Goal: Task Accomplishment & Management: Manage account settings

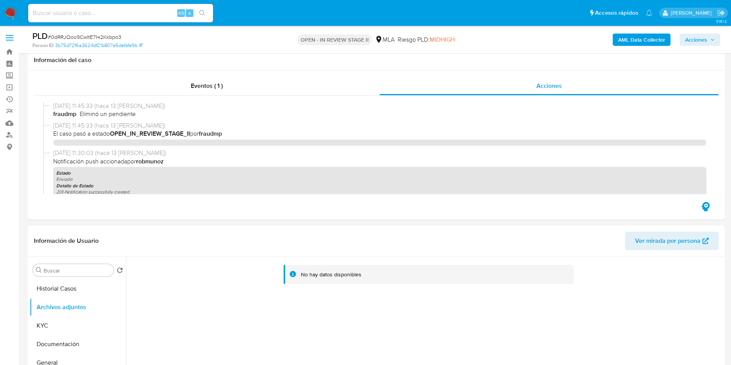
select select "10"
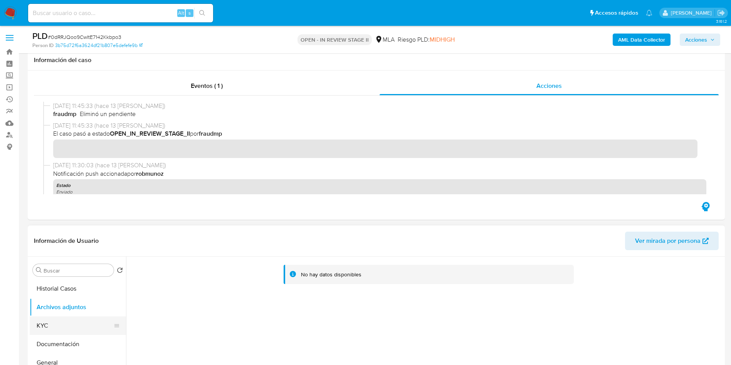
scroll to position [173, 0]
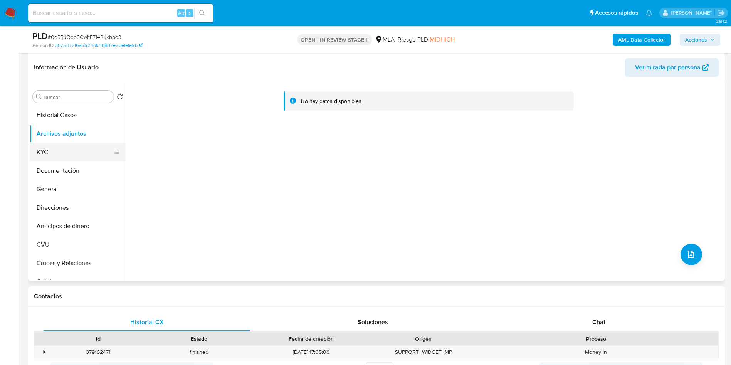
click at [77, 160] on button "KYC" at bounding box center [75, 152] width 90 height 18
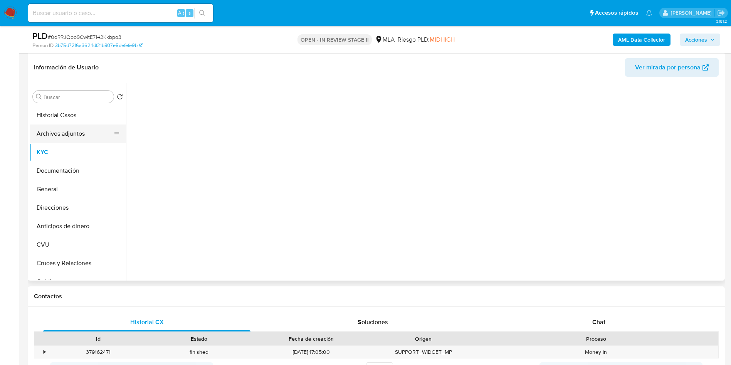
click at [79, 139] on button "Archivos adjuntos" at bounding box center [75, 133] width 90 height 18
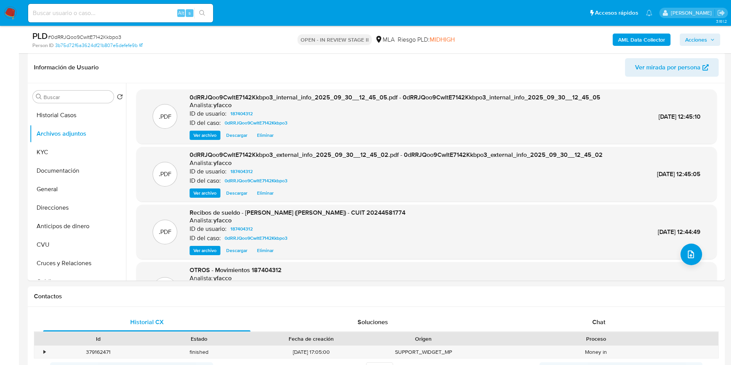
drag, startPoint x: 723, startPoint y: 141, endPoint x: 729, endPoint y: 188, distance: 46.6
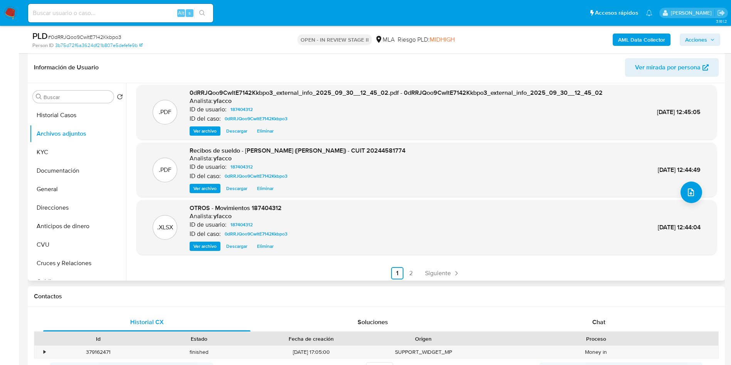
scroll to position [65, 0]
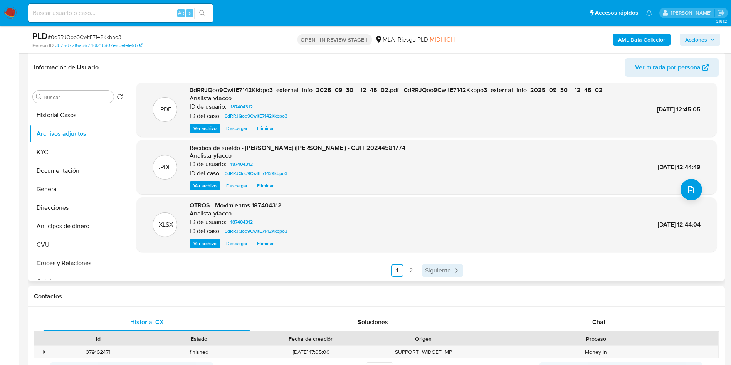
click at [447, 268] on span "Siguiente" at bounding box center [438, 270] width 26 height 6
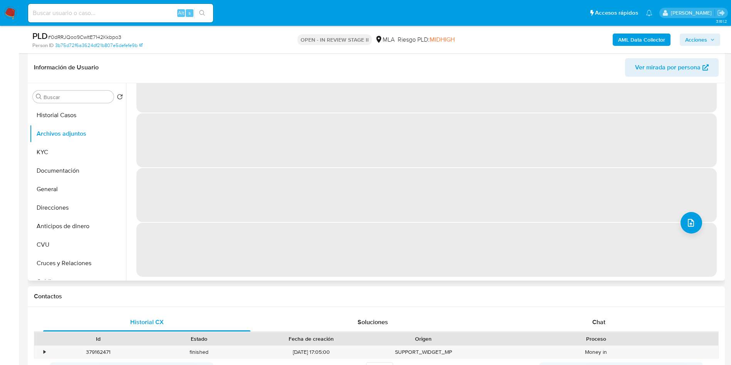
scroll to position [0, 0]
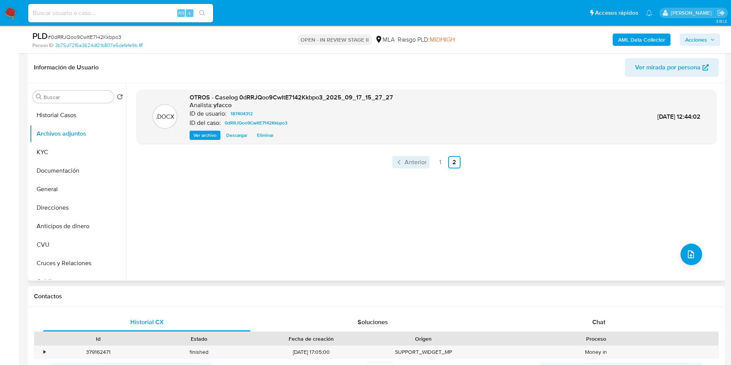
click at [408, 160] on span "Anterior" at bounding box center [416, 162] width 22 height 6
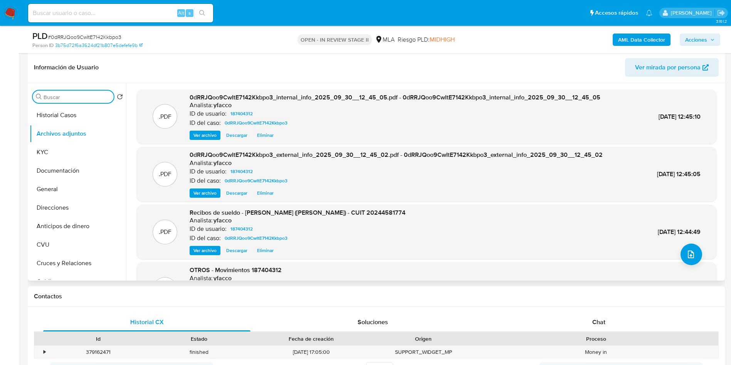
click at [82, 96] on input "Buscar" at bounding box center [77, 97] width 67 height 7
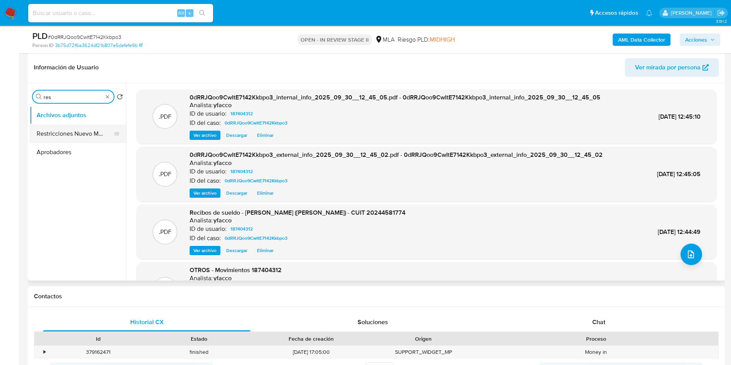
type input "res"
click at [51, 130] on button "Restricciones Nuevo Mundo" at bounding box center [75, 133] width 90 height 18
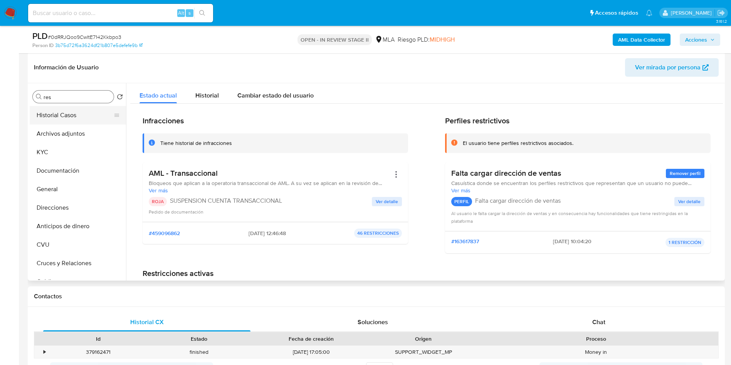
click at [70, 119] on button "Historial Casos" at bounding box center [75, 115] width 90 height 18
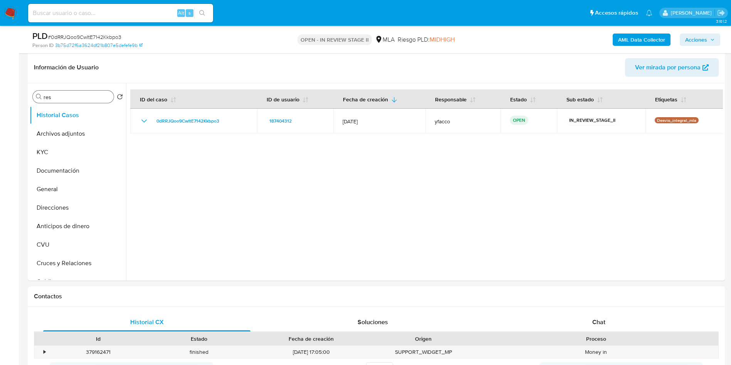
click at [87, 101] on div "Buscar res" at bounding box center [73, 97] width 81 height 12
click at [83, 96] on input "res" at bounding box center [77, 97] width 67 height 7
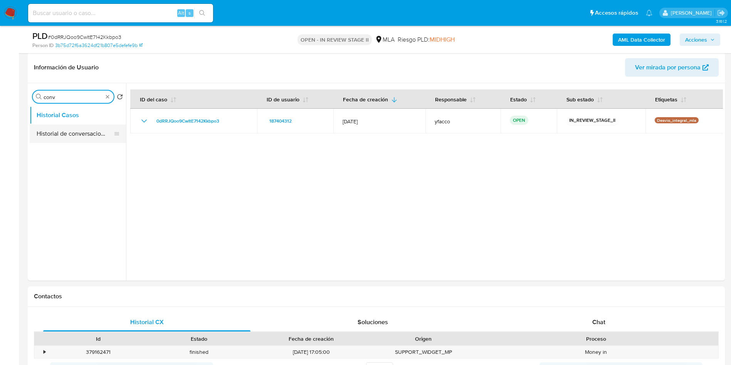
type input "conv"
click at [79, 133] on button "Historial de conversaciones" at bounding box center [75, 133] width 90 height 18
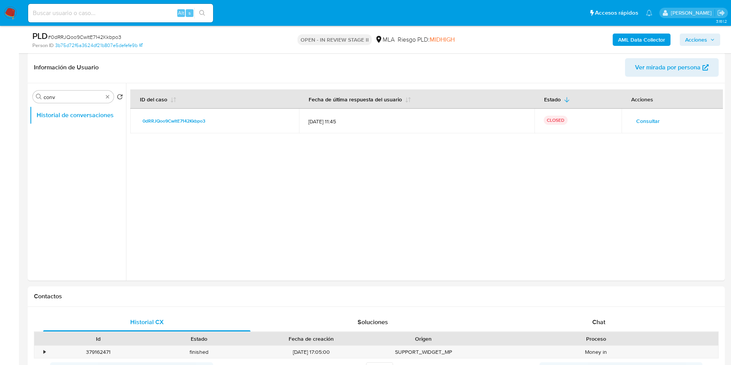
click at [701, 40] on span "Acciones" at bounding box center [696, 40] width 22 height 12
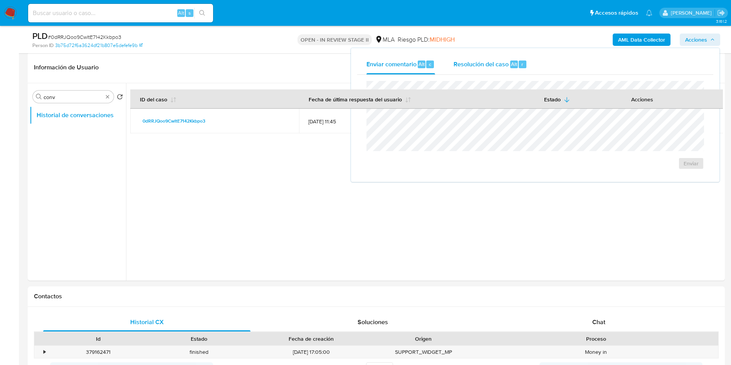
click at [495, 67] on span "Resolución del caso" at bounding box center [480, 63] width 55 height 9
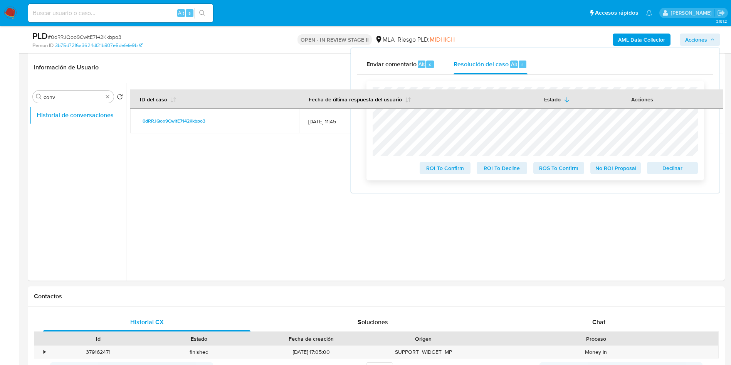
click at [551, 169] on span "ROS To Confirm" at bounding box center [559, 168] width 40 height 11
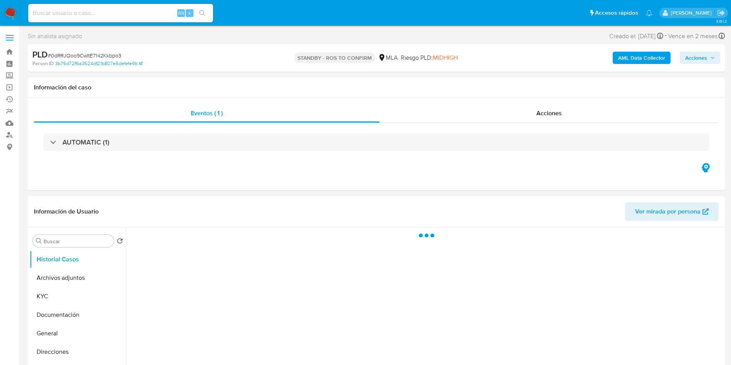
select select "10"
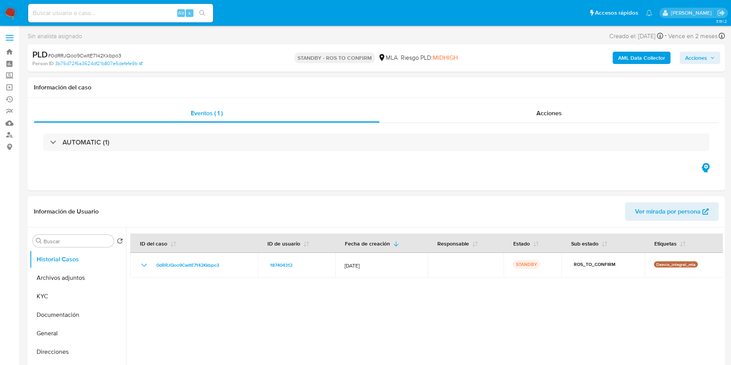
click at [155, 18] on input at bounding box center [120, 13] width 185 height 10
paste input "3ZF0nLkCQ0m3Si8x7LqMHNbG"
type input "3ZF0nLkCQ0m3Si8x7LqMHNbG"
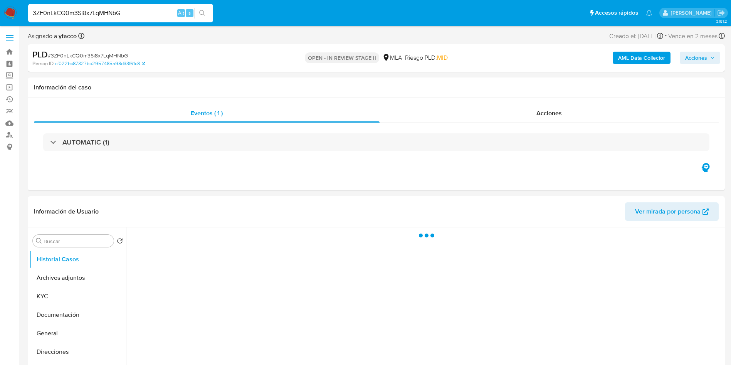
select select "10"
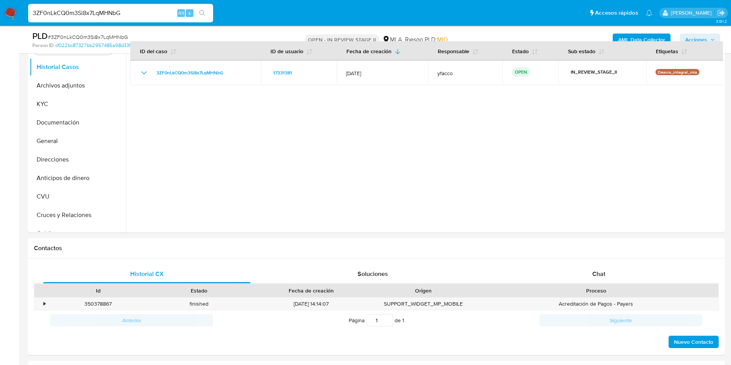
scroll to position [206, 0]
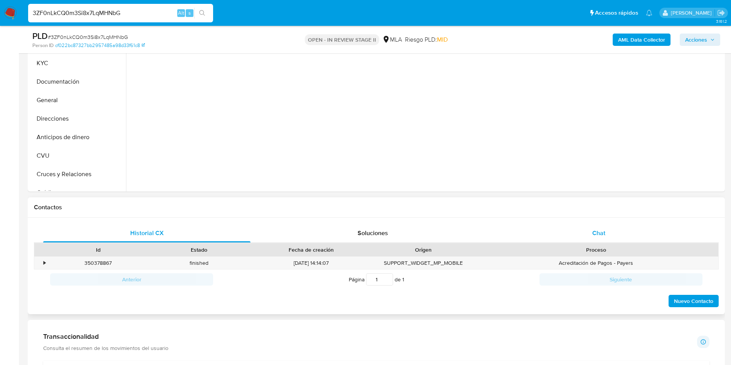
click at [599, 236] on span "Chat" at bounding box center [598, 232] width 13 height 9
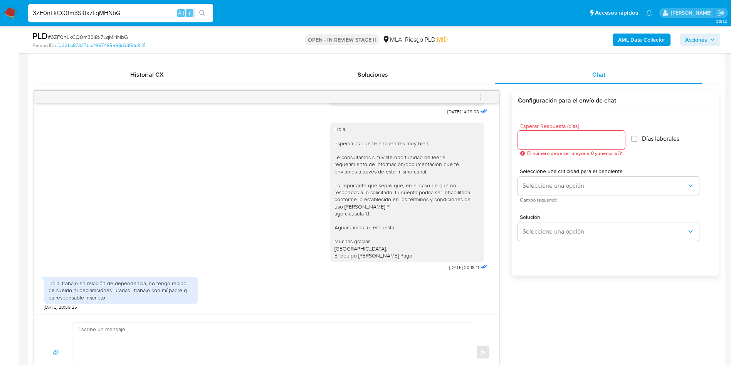
scroll to position [433, 0]
drag, startPoint x: 48, startPoint y: 282, endPoint x: 107, endPoint y: 297, distance: 60.5
click at [107, 297] on div "Hola, trabajo en relación de dependencia, no tengo recibo de sueldo ni declarac…" at bounding box center [121, 290] width 154 height 27
copy div "Hola, trabajo en relación de dependencia, no tengo recibo de sueldo ni declarac…"
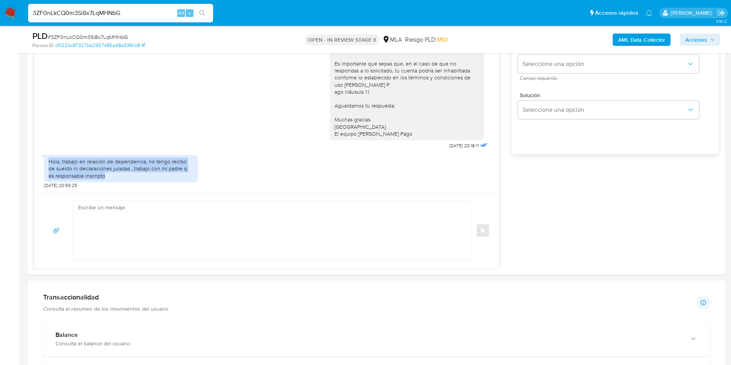
scroll to position [500, 0]
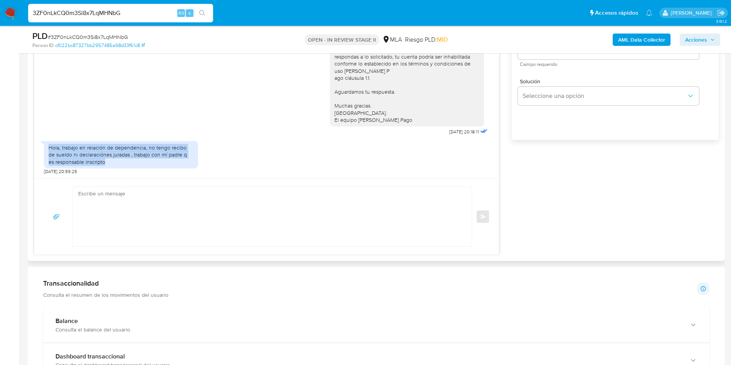
click at [214, 199] on textarea at bounding box center [270, 216] width 384 height 59
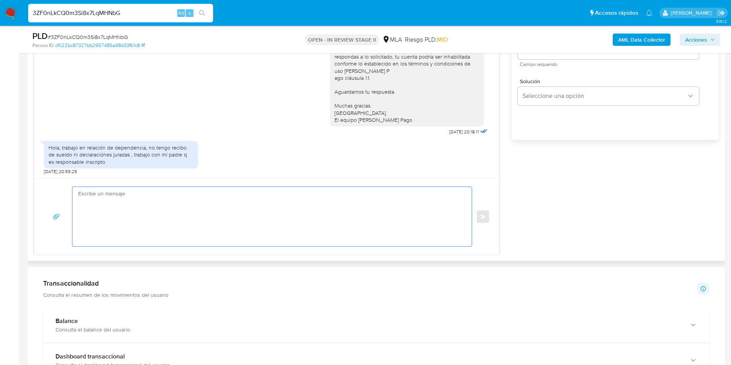
paste textarea "Hola, Muchas gracias por la respuesta. Analizamos tu caso y verificamos que no …"
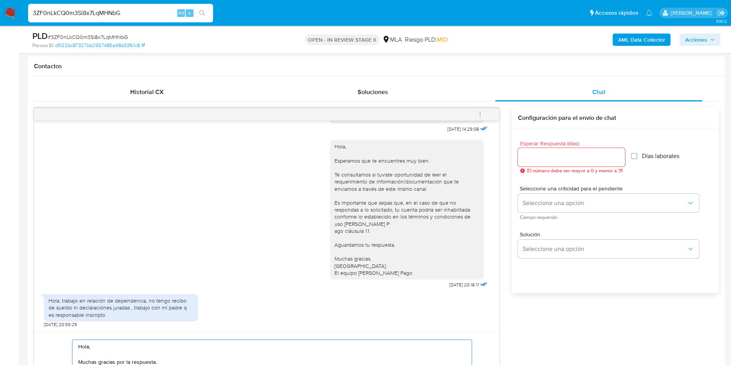
scroll to position [331, 0]
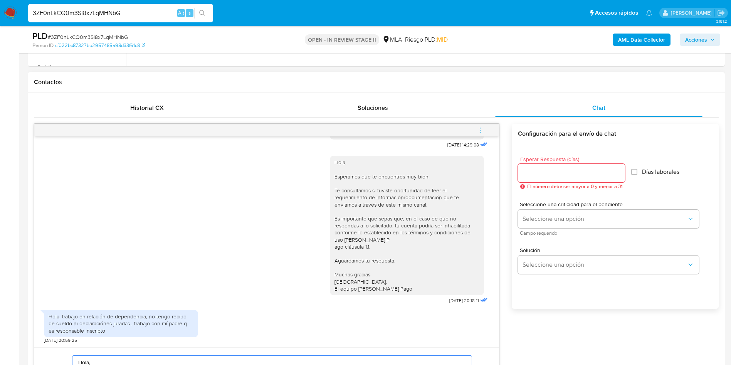
type textarea "Hola, Muchas gracias por la respuesta. Analizamos tu caso y verificamos que no …"
click at [554, 175] on input "Esperar Respuesta (días)" at bounding box center [571, 173] width 107 height 10
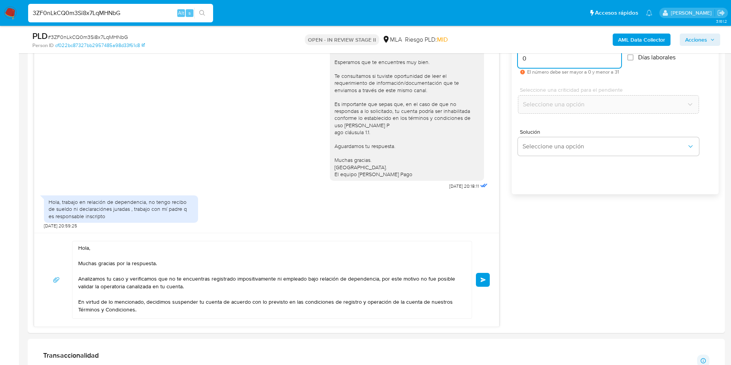
scroll to position [451, 0]
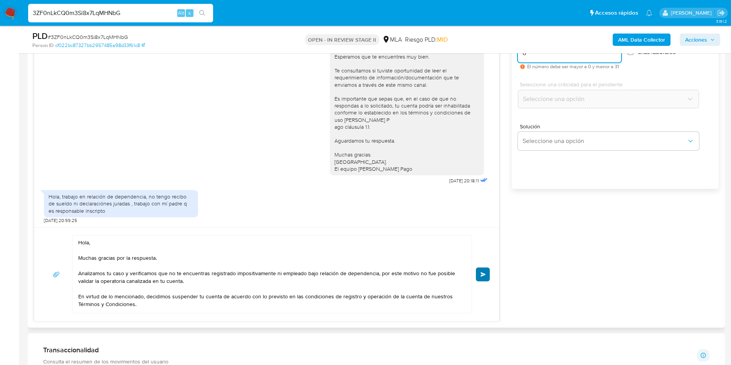
type input "0"
click at [482, 277] on button "Enviar" at bounding box center [483, 274] width 14 height 14
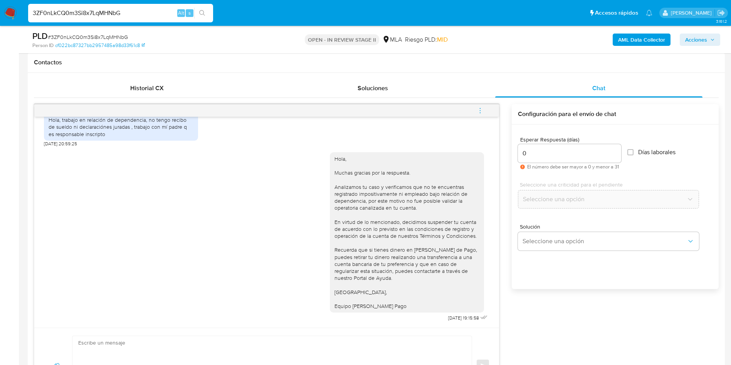
scroll to position [342, 0]
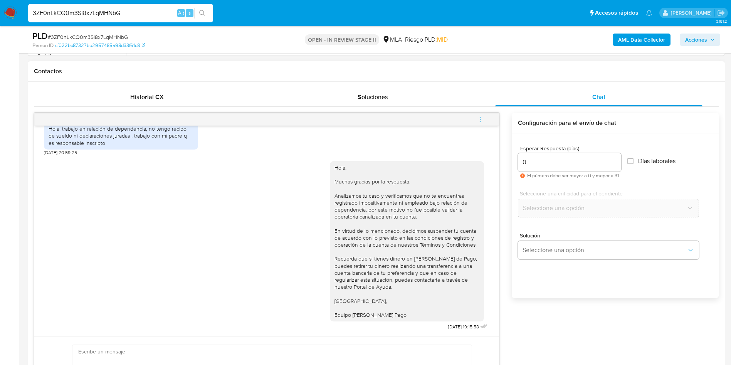
click at [479, 122] on icon "menu-action" at bounding box center [480, 119] width 7 height 7
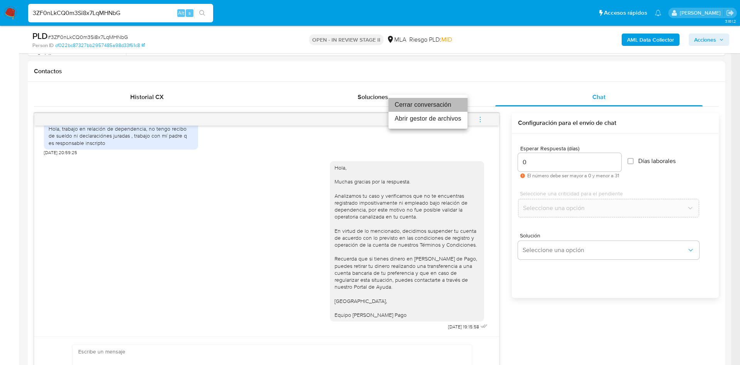
click at [444, 107] on li "Cerrar conversación" at bounding box center [427, 105] width 79 height 14
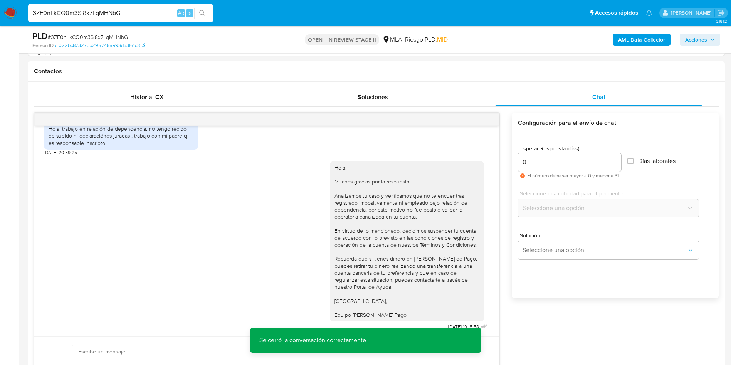
scroll to position [351, 0]
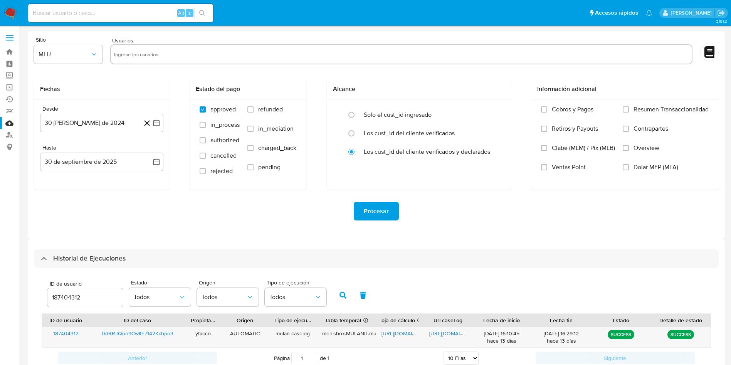
select select "10"
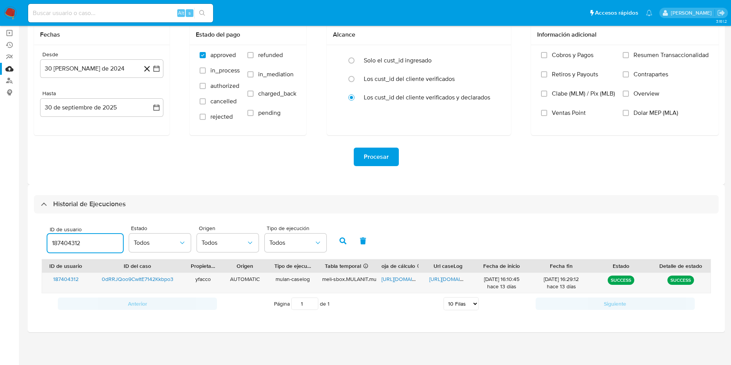
drag, startPoint x: 96, startPoint y: 239, endPoint x: 10, endPoint y: 231, distance: 86.3
click at [10, 231] on section "Bandeja Tablero Screening Búsqueda en Listas Watchlist Herramientas Operaciones…" at bounding box center [365, 155] width 731 height 419
click at [341, 240] on icon "button" at bounding box center [342, 240] width 7 height 7
click at [393, 281] on span "https://docs.google.com/spreadsheets/d/1E0Z-Oyx51dMryULwG9ToL2LhlzBJXzluyFcXXtt…" at bounding box center [407, 279] width 53 height 8
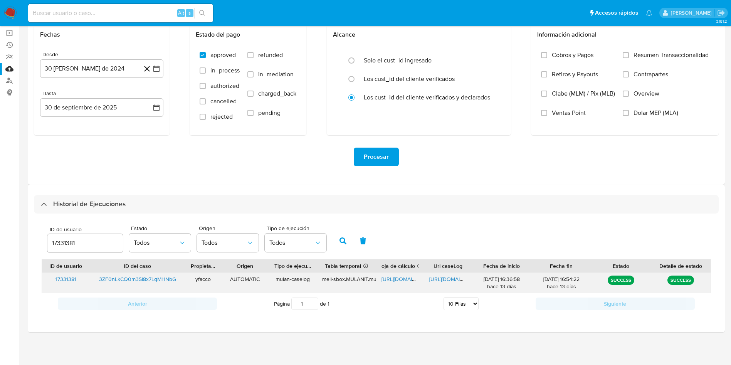
click at [444, 276] on span "https://docs.google.com/document/d/13xzyuQ9uL8Fa_E2ZudtpkcvblbI-dXO7c4J3iMWLrvA…" at bounding box center [455, 279] width 53 height 8
click at [89, 245] on input "17331381" at bounding box center [85, 243] width 76 height 10
type input "1"
type input "2508684810"
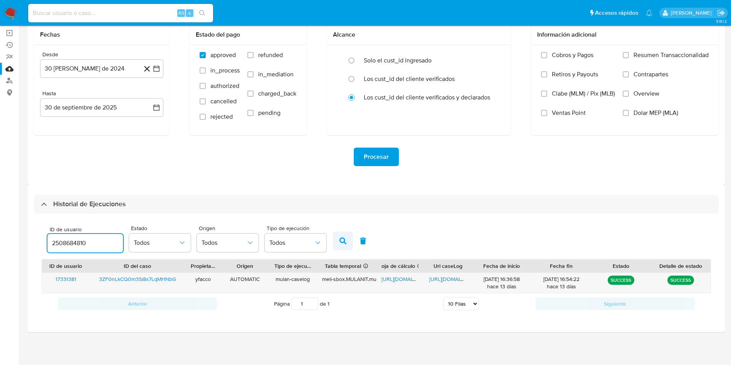
click at [344, 246] on button "button" at bounding box center [343, 241] width 20 height 18
click at [396, 276] on span "https://docs.google.com/spreadsheets/d/1PNmXCsIh3y5MYLrWSY2KL2pF3lwAoPly2T8_Ye1…" at bounding box center [407, 279] width 53 height 8
click at [440, 280] on span "https://docs.google.com/document/d/1J9ZqrtKDwC0kVa57AlQjBGO5boN8GfldoaTRf_4UnH0…" at bounding box center [455, 279] width 53 height 8
drag, startPoint x: 94, startPoint y: 243, endPoint x: 0, endPoint y: 217, distance: 97.8
click at [0, 217] on section "Bandeja Tablero Screening Búsqueda en Listas Watchlist Herramientas Operaciones…" at bounding box center [365, 155] width 731 height 419
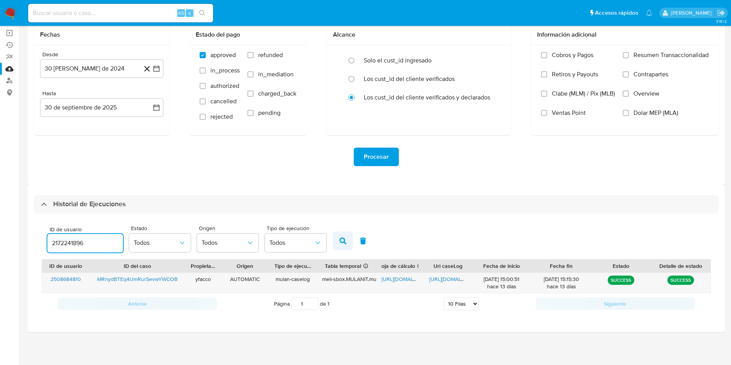
type input "2172241896"
click at [342, 245] on button "button" at bounding box center [343, 241] width 20 height 18
click at [396, 277] on span "https://docs.google.com/spreadsheets/d/19hYo3dbvDNy1oiCjuu9SQVqkXRykcsspCy4lOCv…" at bounding box center [407, 279] width 53 height 8
click at [449, 279] on span "https://docs.google.com/document/d/1bDb7jXlCm9u0qdz9EX8IJfo8eqQbR2YZeRWjWDrNuRw…" at bounding box center [455, 279] width 53 height 8
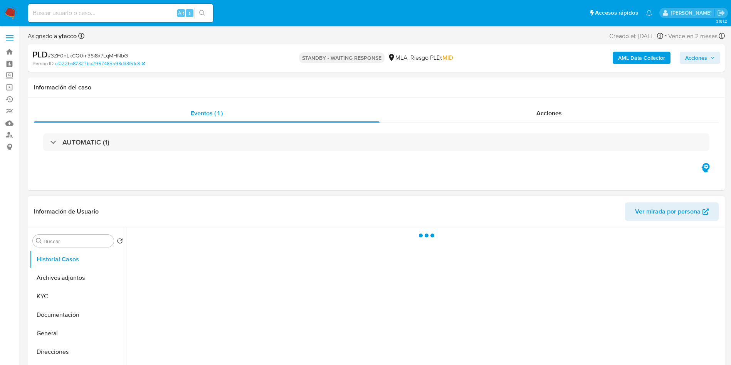
select select "10"
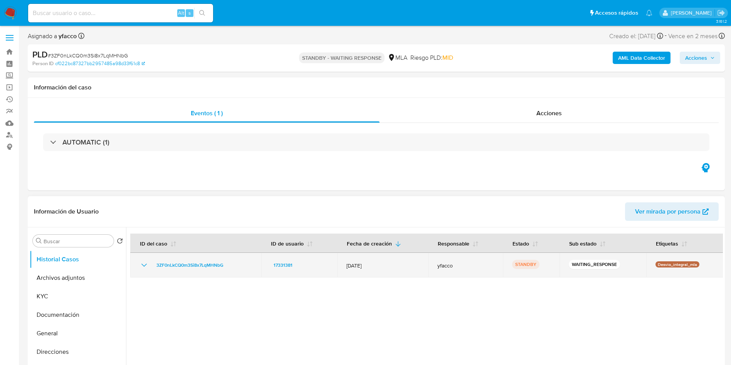
drag, startPoint x: 153, startPoint y: 267, endPoint x: 227, endPoint y: 260, distance: 74.6
click at [227, 260] on div "3ZF0nLkCQ0m3Si8x7LqMHNbG" at bounding box center [195, 264] width 112 height 9
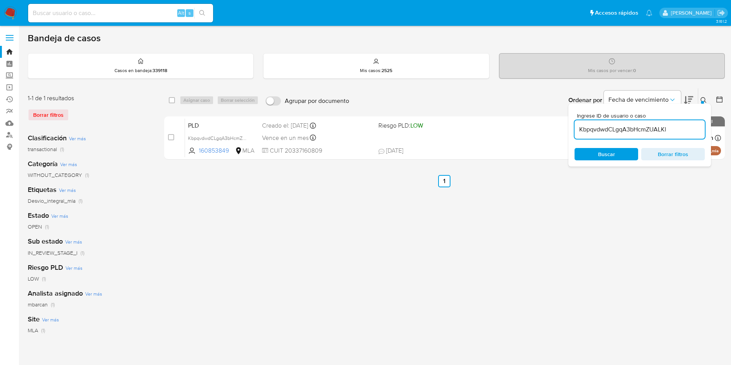
click at [675, 131] on input "KbpqvdwdCLgqA3bHcmZUALKl" at bounding box center [639, 129] width 130 height 10
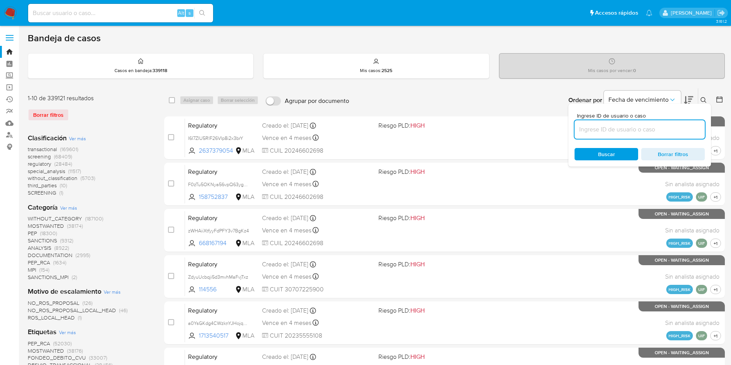
click at [675, 131] on input at bounding box center [639, 129] width 130 height 10
paste input "3ZF0nLkCQ0m3Si8x7LqMHNbG"
type input "3ZF0nLkCQ0m3Si8x7LqMHNbG"
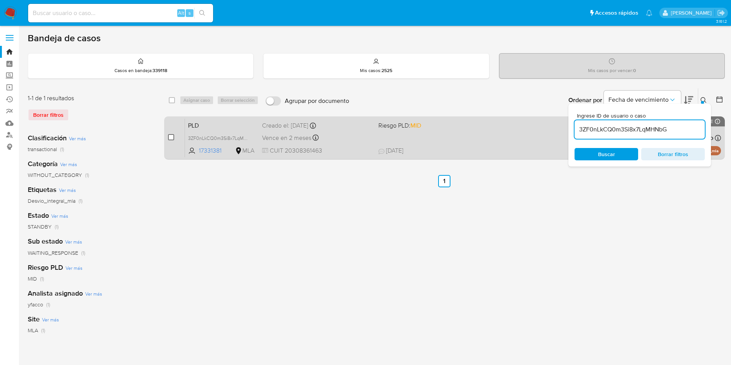
click at [169, 135] on input "checkbox" at bounding box center [171, 137] width 6 height 6
checkbox input "true"
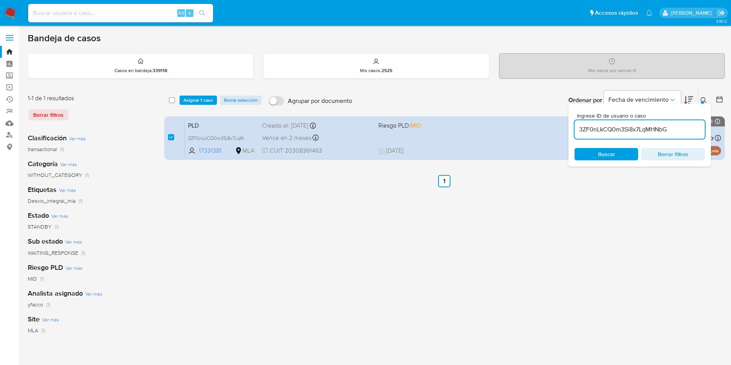
click at [185, 104] on span "Asignar 1 caso" at bounding box center [198, 100] width 30 height 8
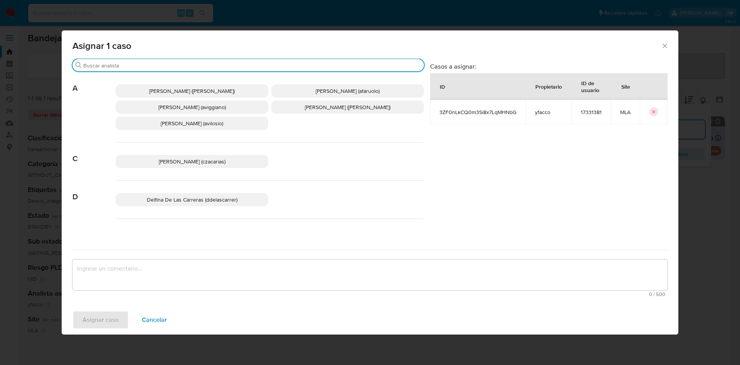
click at [206, 65] on input "Buscar" at bounding box center [251, 65] width 337 height 7
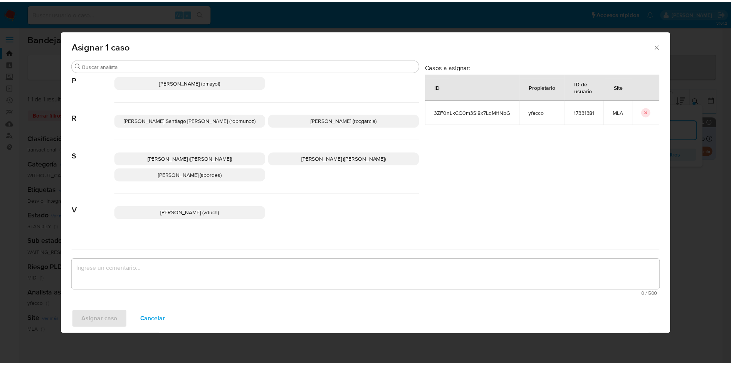
scroll to position [656, 0]
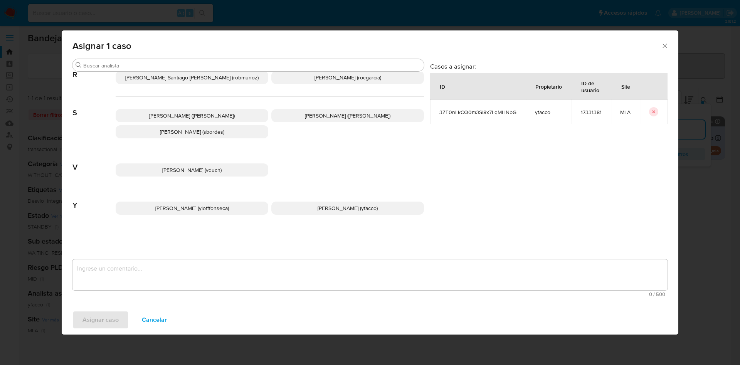
click at [369, 204] on span "[PERSON_NAME] (yfacco)" at bounding box center [347, 208] width 60 height 8
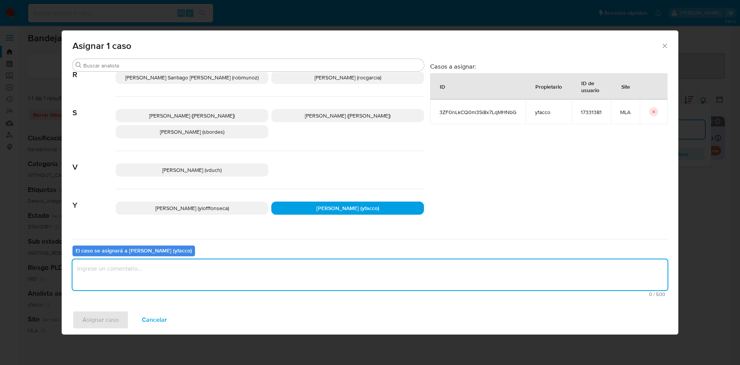
click at [275, 278] on textarea "assign-modal" at bounding box center [369, 274] width 595 height 31
click at [101, 319] on span "Asignar caso" at bounding box center [100, 319] width 36 height 17
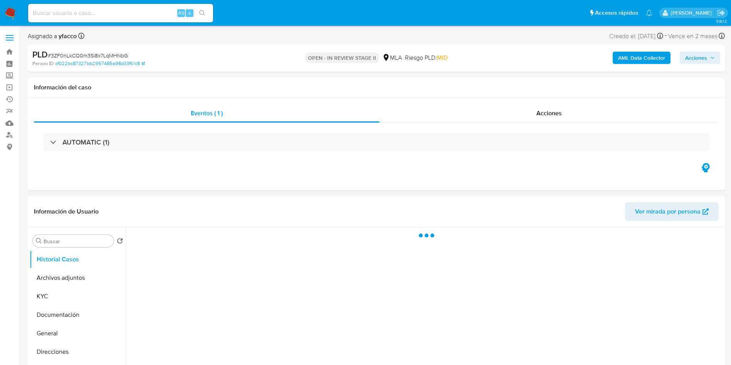
select select "10"
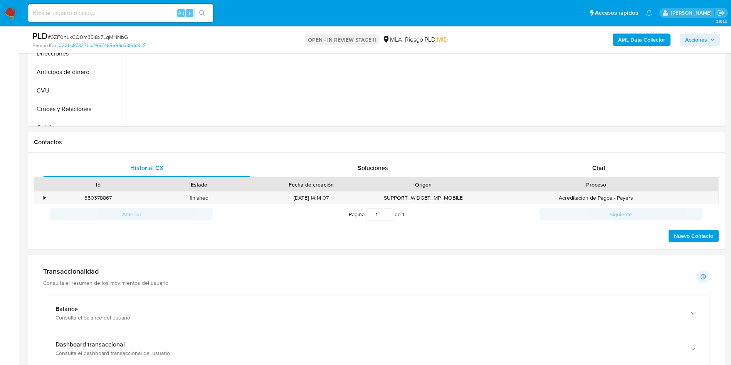
scroll to position [281, 0]
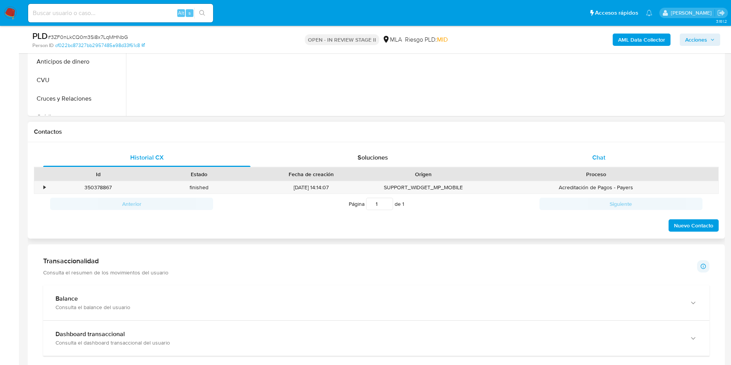
click at [601, 158] on span "Chat" at bounding box center [598, 157] width 13 height 9
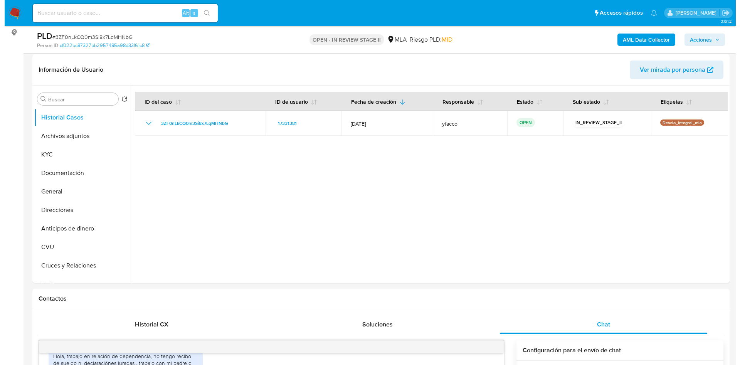
scroll to position [97, 0]
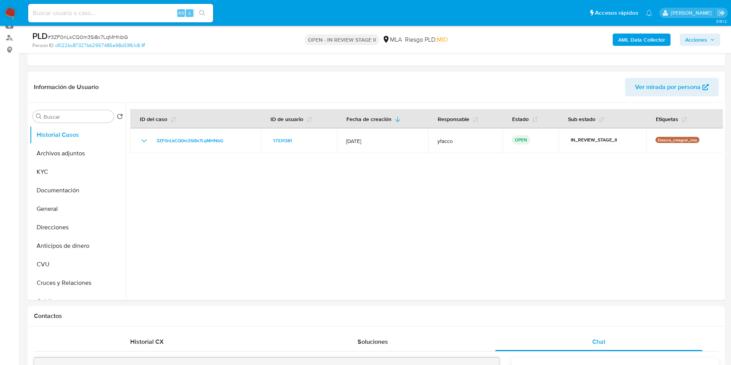
click at [621, 43] on b "AML Data Collector" at bounding box center [641, 40] width 47 height 12
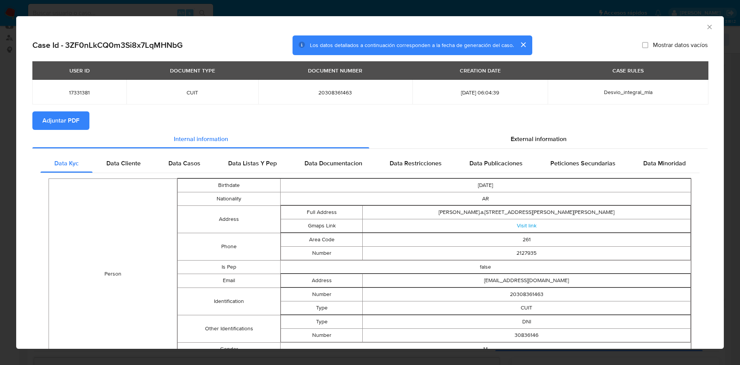
click at [78, 117] on span "Adjuntar PDF" at bounding box center [60, 120] width 37 height 17
click at [705, 27] on icon "Cerrar ventana" at bounding box center [709, 27] width 8 height 8
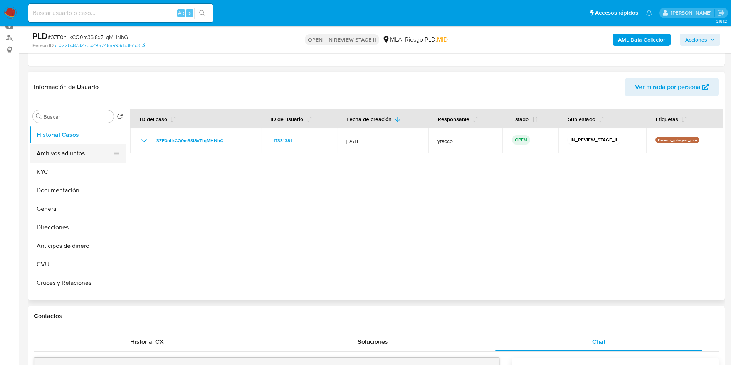
click at [91, 154] on button "Archivos adjuntos" at bounding box center [75, 153] width 90 height 18
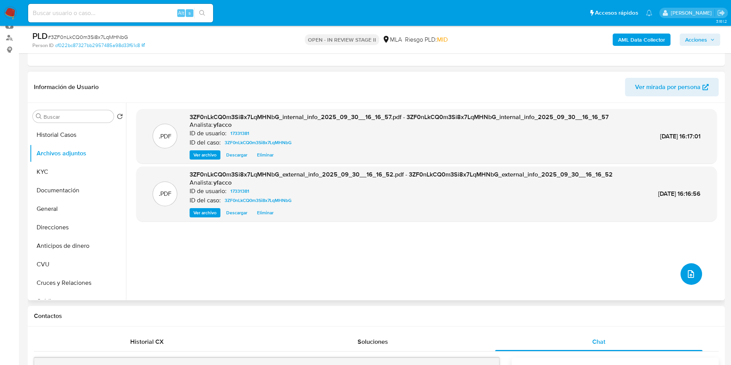
click at [688, 274] on icon "upload-file" at bounding box center [690, 273] width 9 height 9
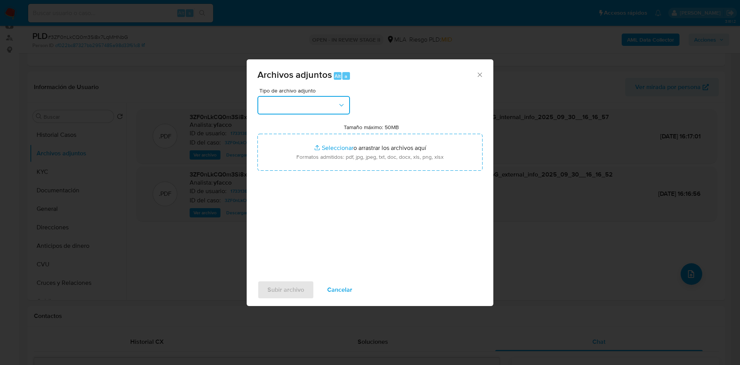
click at [340, 106] on icon "button" at bounding box center [341, 105] width 8 height 8
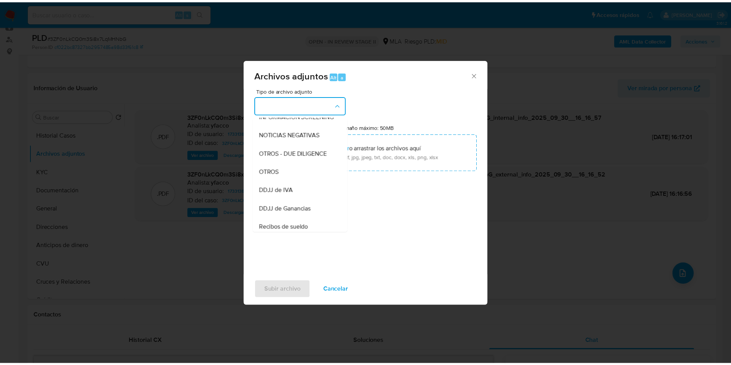
scroll to position [108, 0]
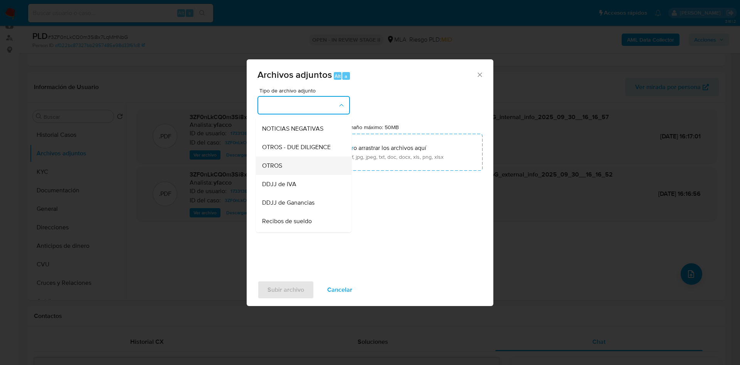
click at [306, 175] on div "OTROS" at bounding box center [301, 165] width 79 height 18
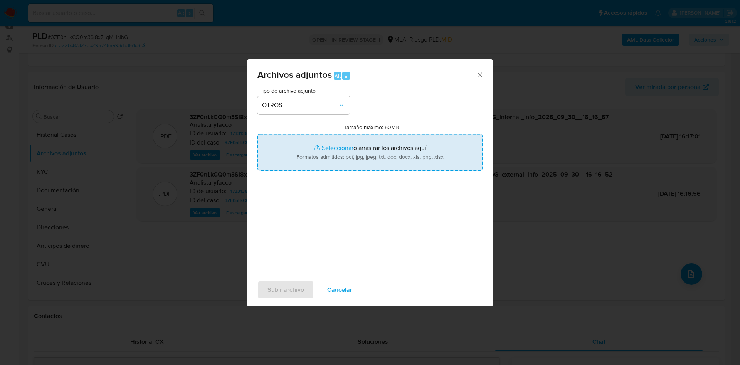
click at [331, 148] on input "Tamaño máximo: 50MB Seleccionar archivos" at bounding box center [369, 152] width 225 height 37
type input "C:\fakepath\Caselog 3ZF0nLkCQ0m3Si8x7LqMHNbG_2025_09_17_15_52_48.docx"
click at [329, 146] on input "Tamaño máximo: 50MB Seleccionar archivos" at bounding box center [369, 152] width 225 height 37
type input "C:\fakepath\Movimientos 17331381.xlsx"
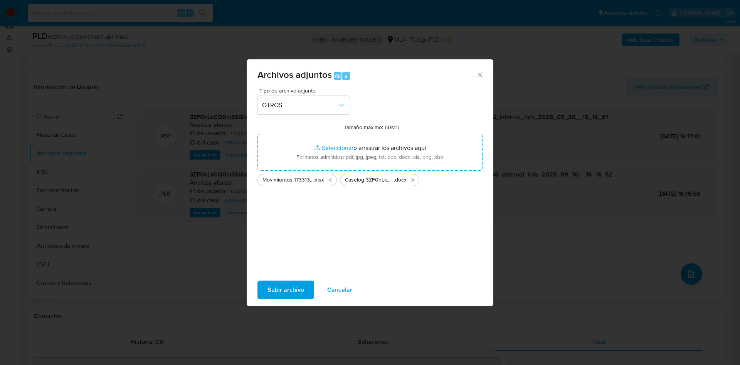
click at [277, 286] on span "Subir archivo" at bounding box center [285, 289] width 37 height 17
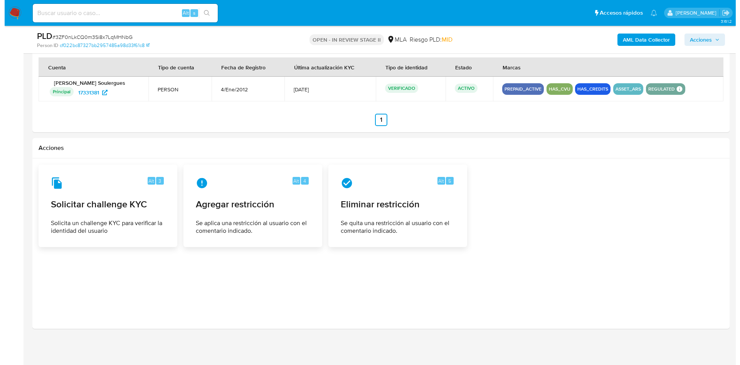
scroll to position [1179, 0]
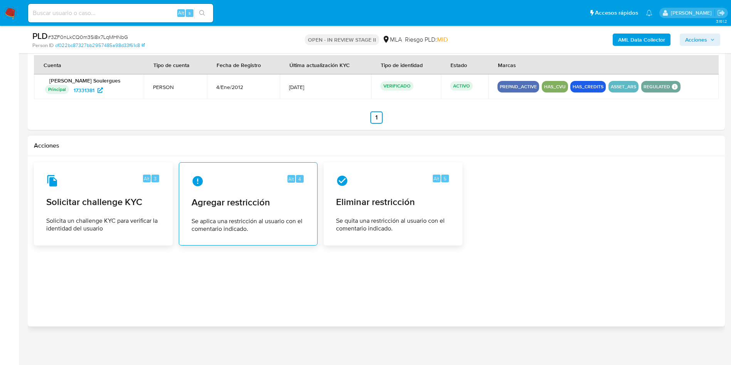
click at [218, 223] on span "Se aplica una restricción al usuario con el comentario indicado." at bounding box center [247, 224] width 113 height 15
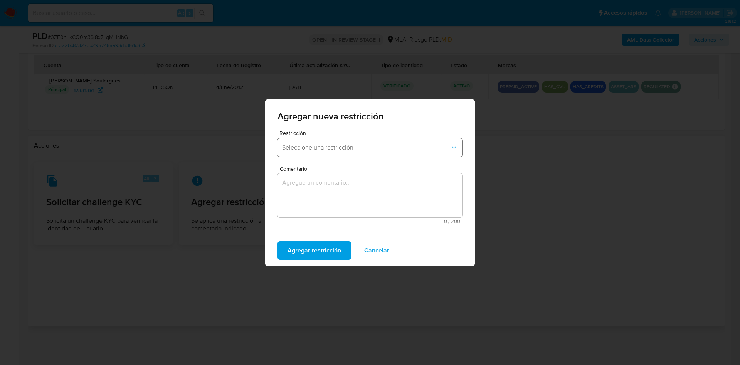
click at [347, 145] on span "Seleccione una restricción" at bounding box center [366, 148] width 168 height 8
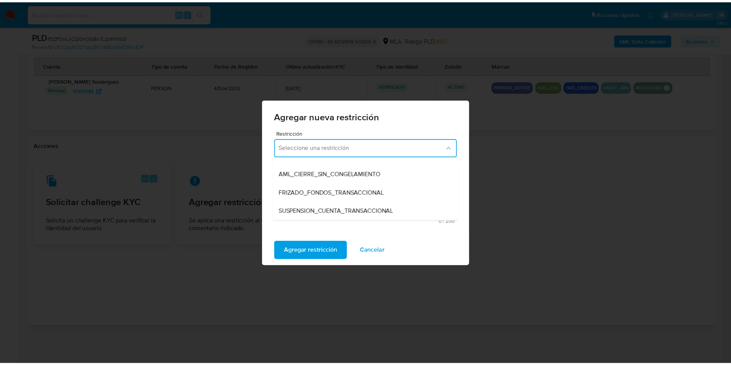
scroll to position [71, 0]
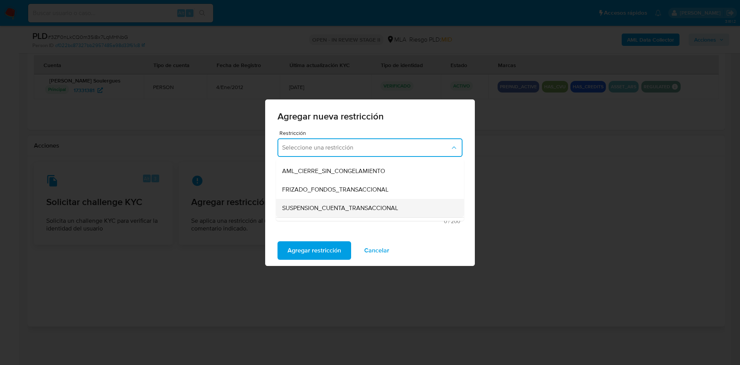
click at [374, 205] on span "SUSPENSION_CUENTA_TRANSACCIONAL" at bounding box center [340, 208] width 116 height 8
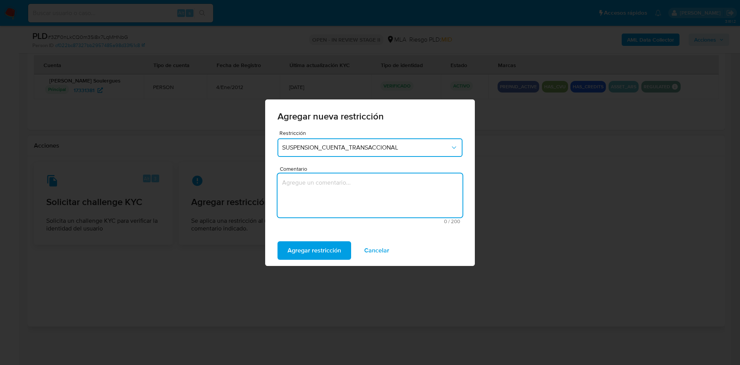
click at [374, 205] on textarea "Comentario" at bounding box center [369, 195] width 185 height 44
type textarea "AML"
click at [289, 247] on span "Agregar restricción" at bounding box center [314, 250] width 54 height 17
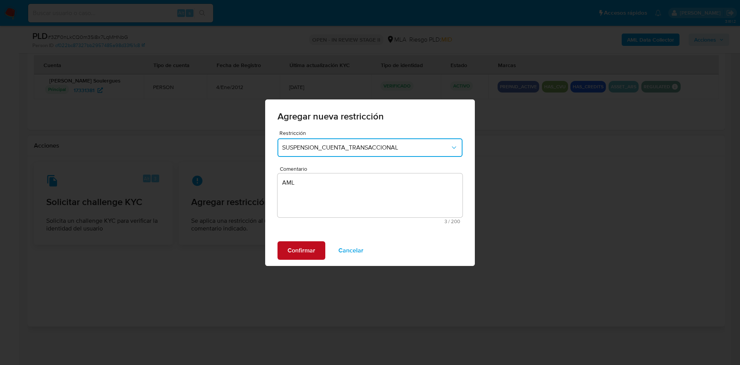
click at [289, 247] on span "Confirmar" at bounding box center [301, 250] width 28 height 17
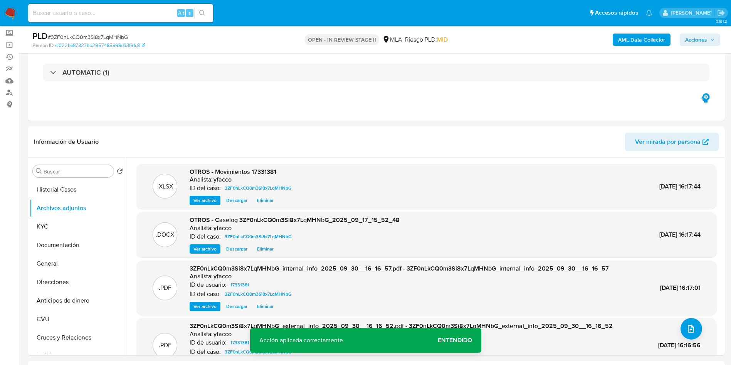
scroll to position [0, 0]
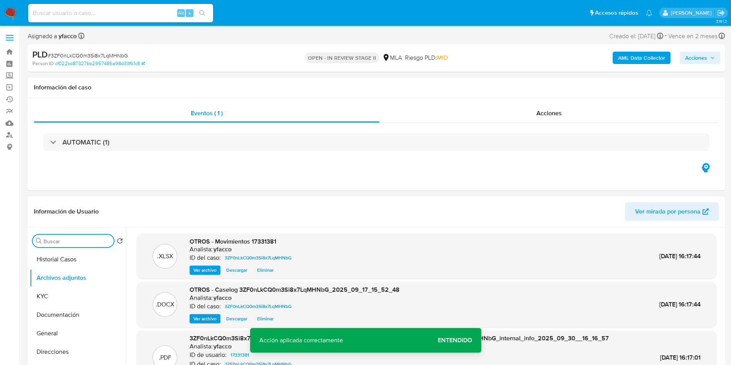
click at [90, 239] on input "Buscar" at bounding box center [77, 241] width 67 height 7
type input "RES"
click at [71, 269] on button "Restricciones Nuevo Mundo" at bounding box center [75, 278] width 90 height 18
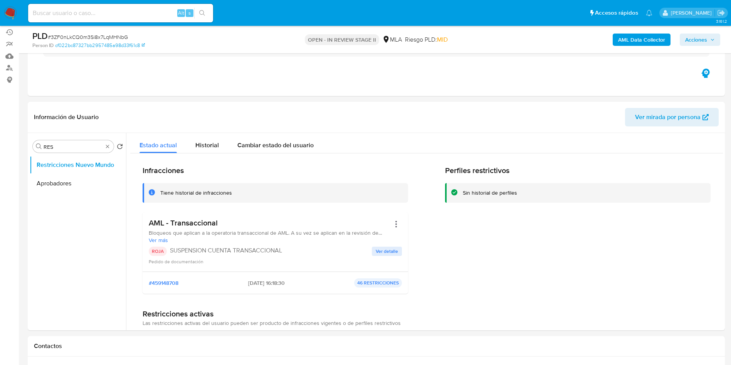
scroll to position [72, 0]
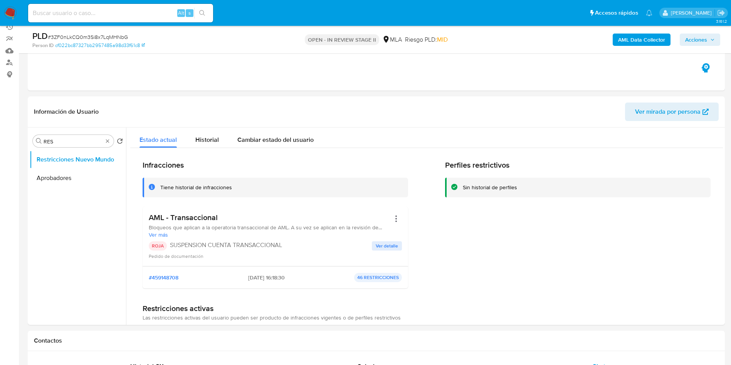
click at [698, 48] on div "AML Data Collector Acciones" at bounding box center [606, 39] width 227 height 18
click at [693, 43] on span "Acciones" at bounding box center [696, 40] width 22 height 12
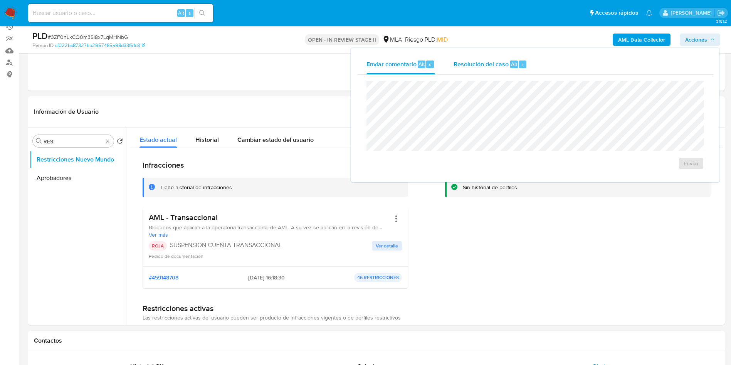
click at [531, 65] on button "Resolución del caso Alt r" at bounding box center [490, 64] width 92 height 20
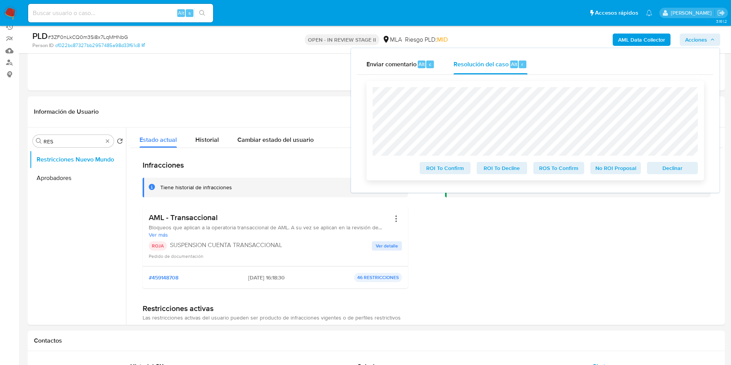
click at [550, 173] on span "ROS To Confirm" at bounding box center [559, 168] width 40 height 11
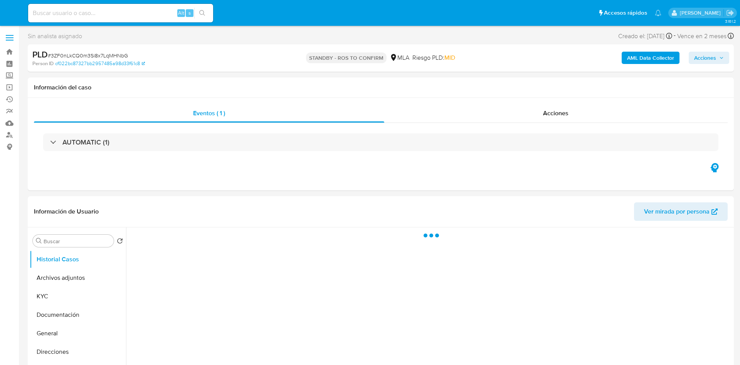
select select "10"
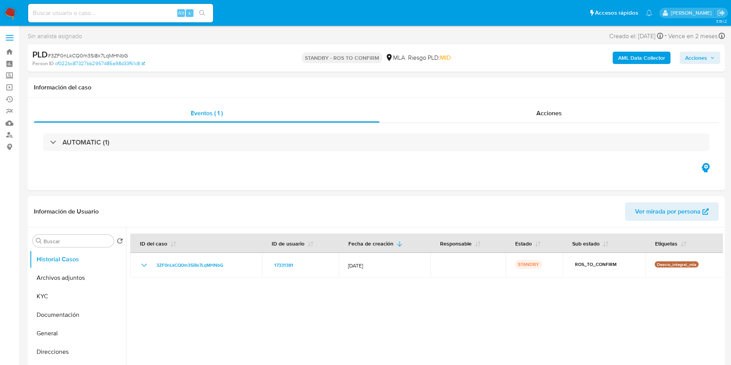
click at [155, 12] on input at bounding box center [120, 13] width 185 height 10
paste input "MRnydBTEq4UmRurSevwYWCOB"
type input "MRnydBTEq4UmRurSevwYWCOB"
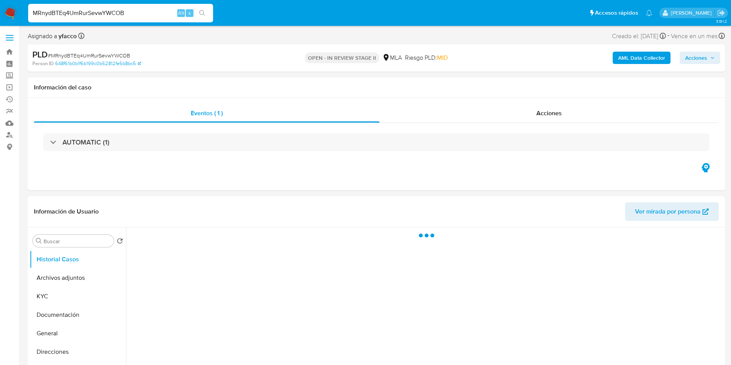
select select "10"
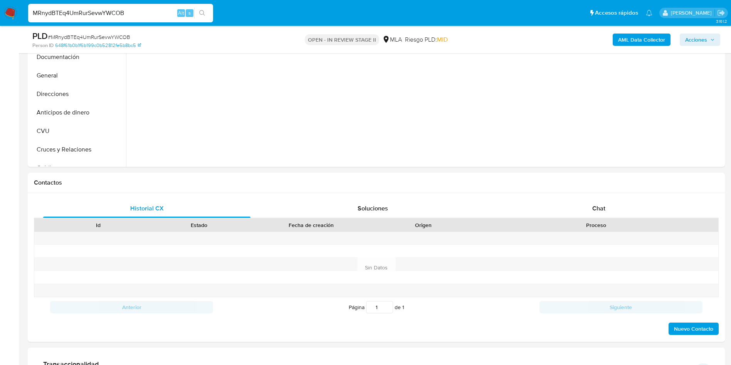
scroll to position [279, 0]
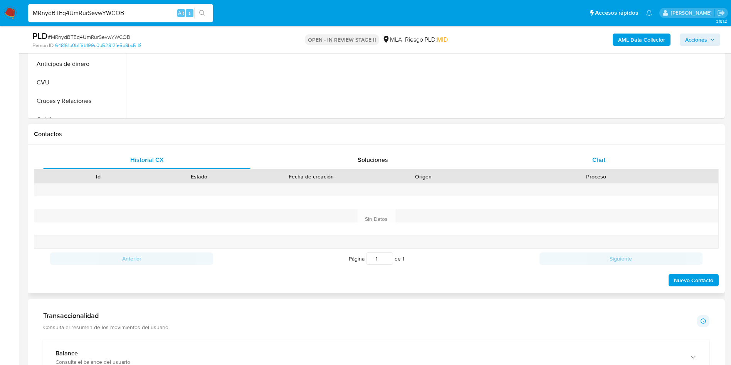
click at [616, 155] on div "Chat" at bounding box center [598, 160] width 207 height 18
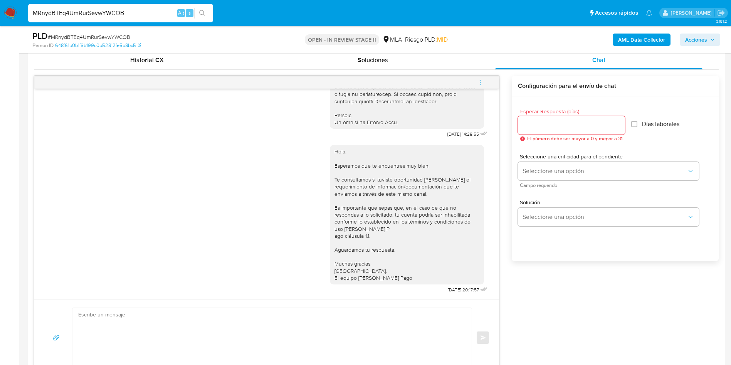
scroll to position [383, 0]
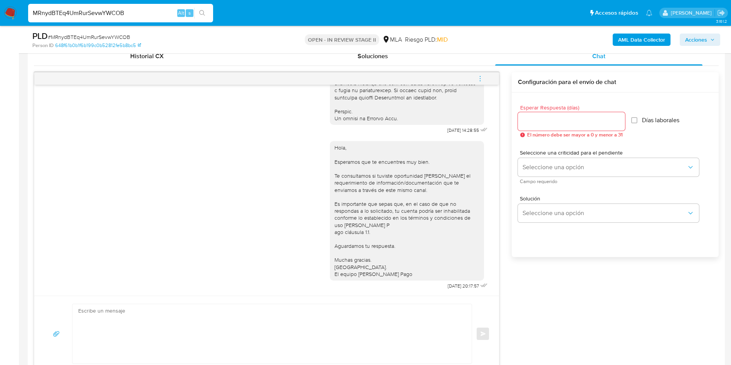
click at [483, 76] on icon "menu-action" at bounding box center [480, 78] width 7 height 7
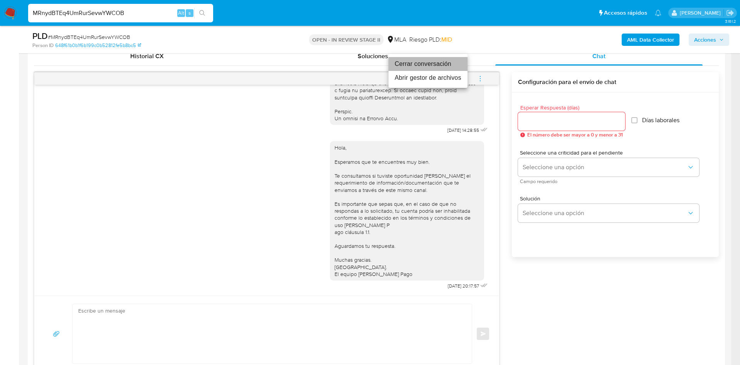
click at [420, 67] on li "Cerrar conversación" at bounding box center [427, 64] width 79 height 14
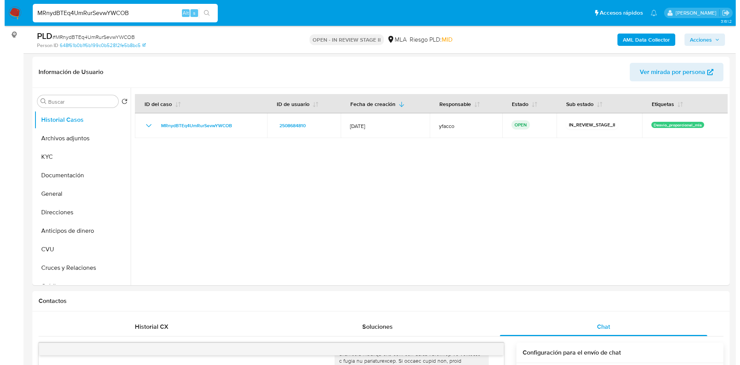
scroll to position [109, 0]
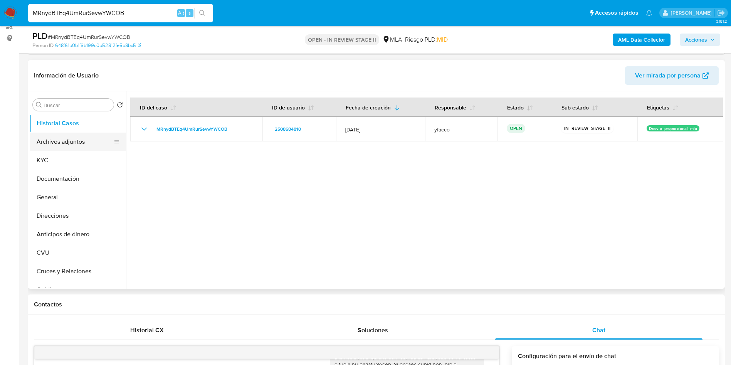
click at [48, 136] on button "Archivos adjuntos" at bounding box center [75, 142] width 90 height 18
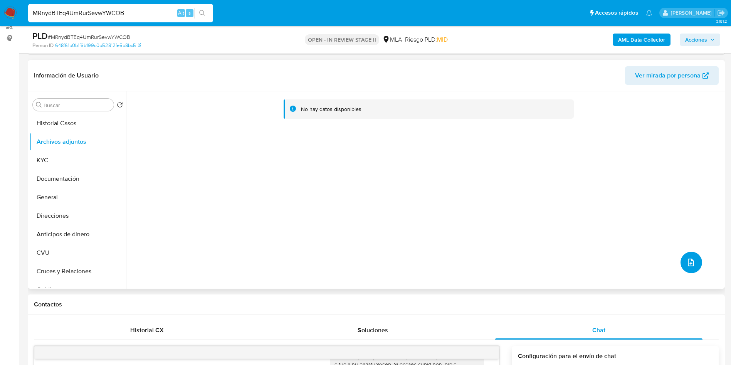
click at [680, 259] on button "upload-file" at bounding box center [691, 263] width 22 height 22
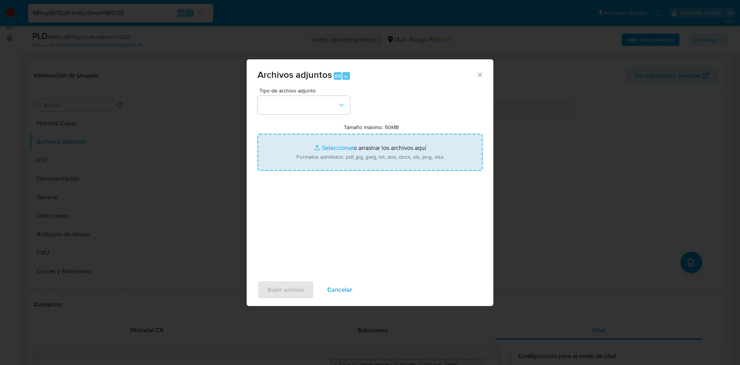
click at [335, 144] on input "Tamaño máximo: 50MB Seleccionar archivos" at bounding box center [369, 152] width 225 height 37
type input "C:\fakepath\Caselog MRnydBTEq4UmRurSevwYWCOB_2025_09_17_14_13_27.docx"
click at [337, 143] on input "Tamaño máximo: 50MB Seleccionar archivos" at bounding box center [369, 152] width 225 height 37
type input "C:\fakepath\Movimientos 2508684810.xlsx"
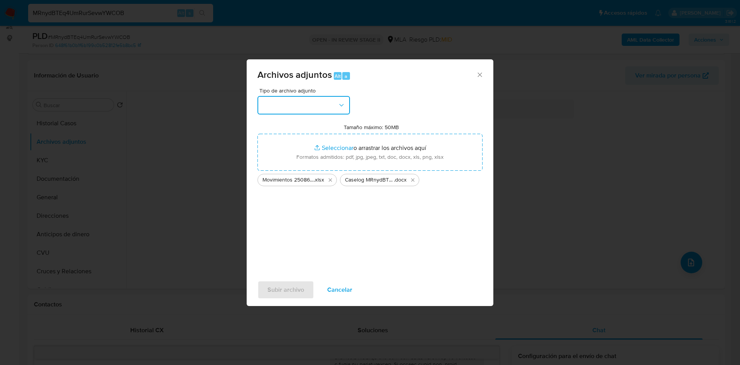
click at [331, 97] on button "button" at bounding box center [303, 105] width 92 height 18
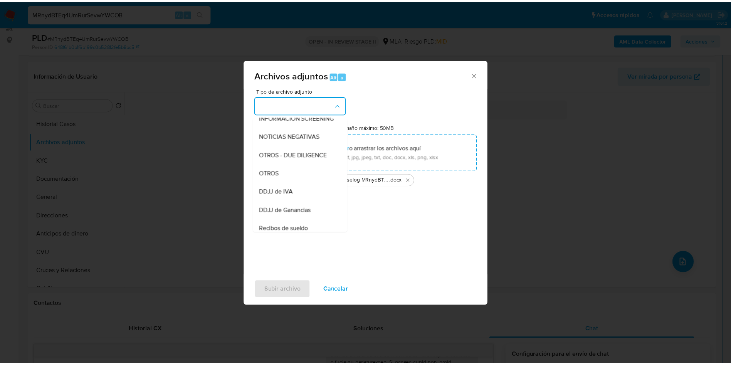
scroll to position [108, 0]
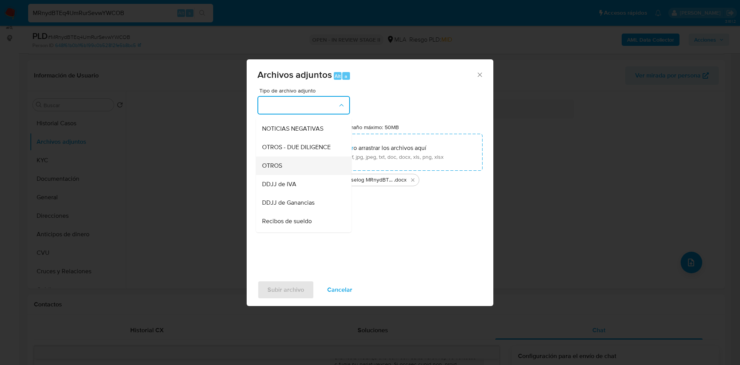
click at [309, 171] on div "OTROS" at bounding box center [301, 165] width 79 height 18
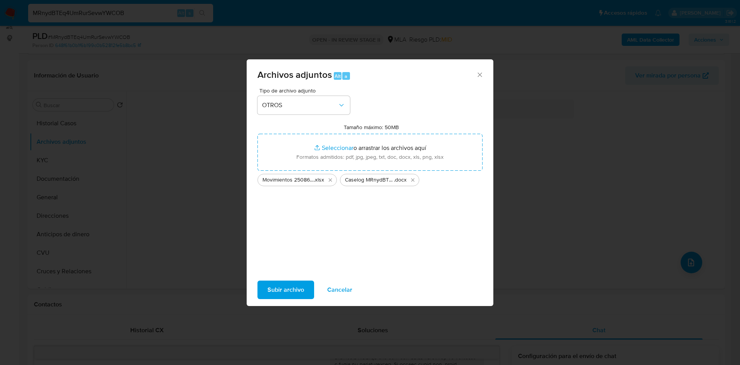
click at [289, 294] on span "Subir archivo" at bounding box center [285, 289] width 37 height 17
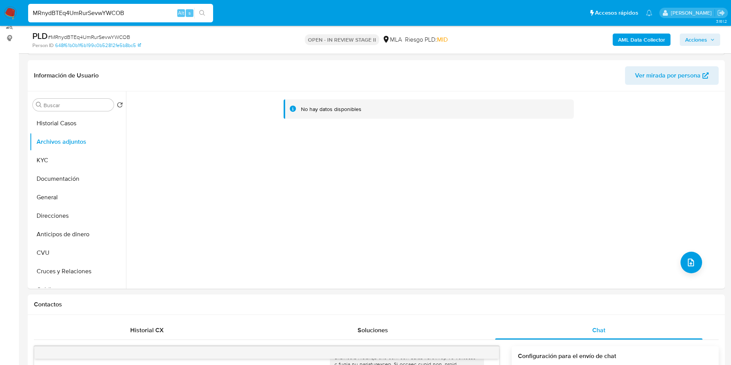
click at [640, 35] on b "AML Data Collector" at bounding box center [641, 40] width 47 height 12
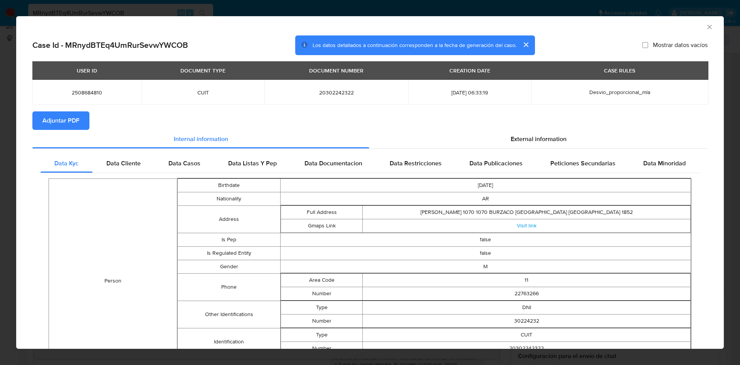
click at [66, 117] on span "Adjuntar PDF" at bounding box center [60, 120] width 37 height 17
click at [707, 28] on icon "Cerrar ventana" at bounding box center [709, 27] width 4 height 4
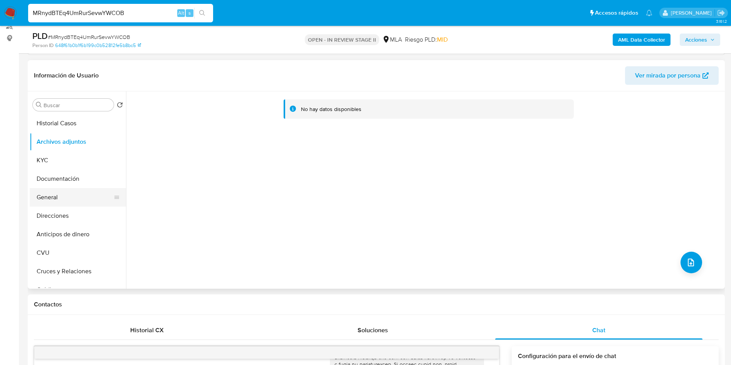
click at [49, 197] on button "General" at bounding box center [75, 197] width 90 height 18
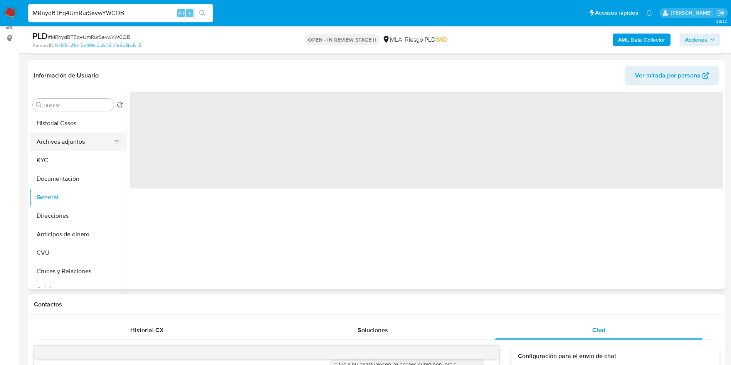
click at [81, 144] on button "Archivos adjuntos" at bounding box center [75, 142] width 90 height 18
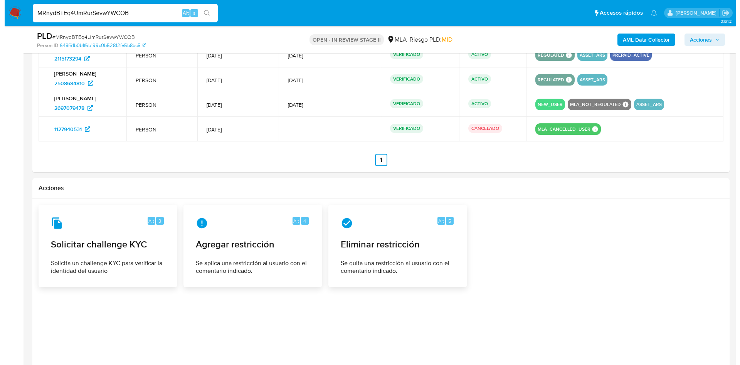
scroll to position [1325, 0]
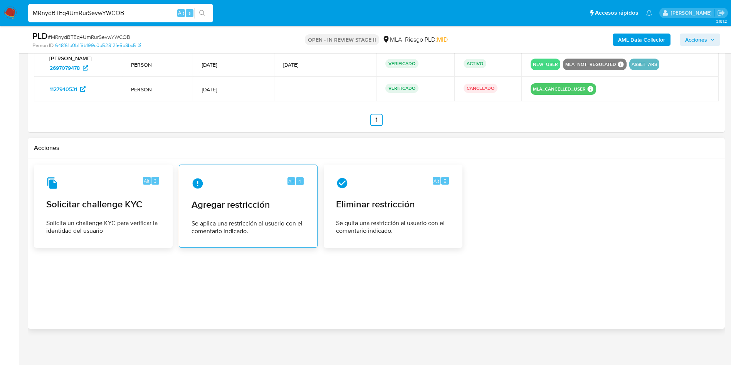
click at [282, 223] on span "Se aplica una restricción al usuario con el comentario indicado." at bounding box center [247, 227] width 113 height 15
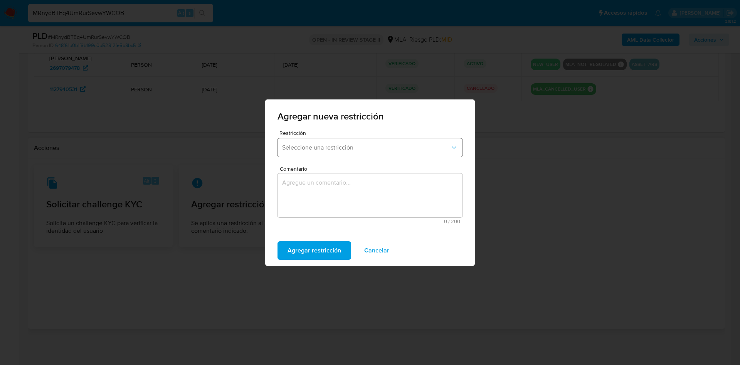
click at [368, 153] on button "Seleccione una restricción" at bounding box center [369, 147] width 185 height 18
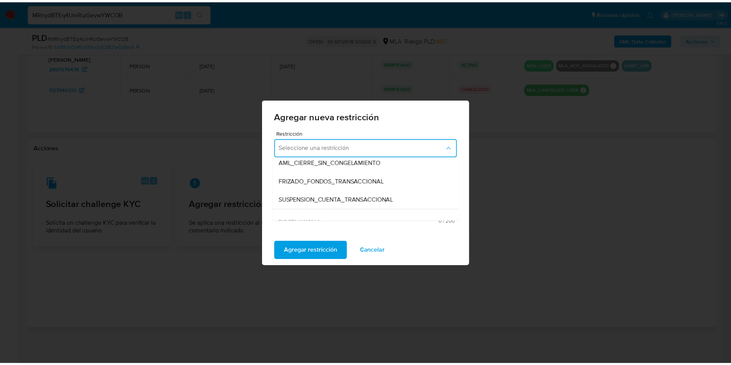
scroll to position [83, 0]
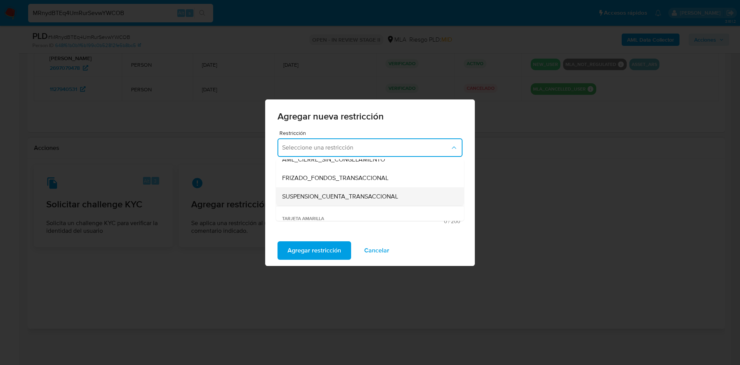
click at [387, 195] on span "SUSPENSION_CUENTA_TRANSACCIONAL" at bounding box center [340, 197] width 116 height 8
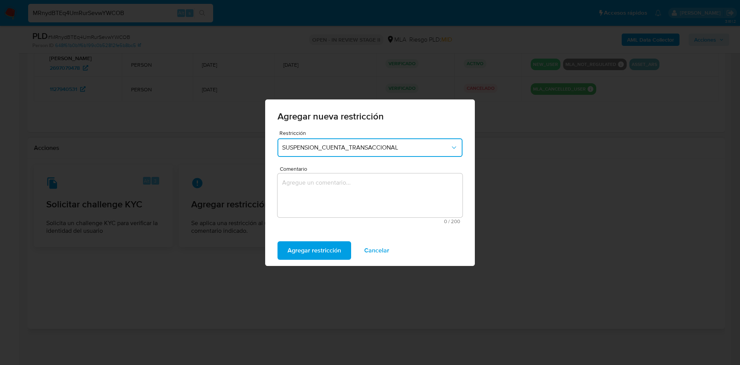
click at [328, 203] on textarea "Comentario" at bounding box center [369, 195] width 185 height 44
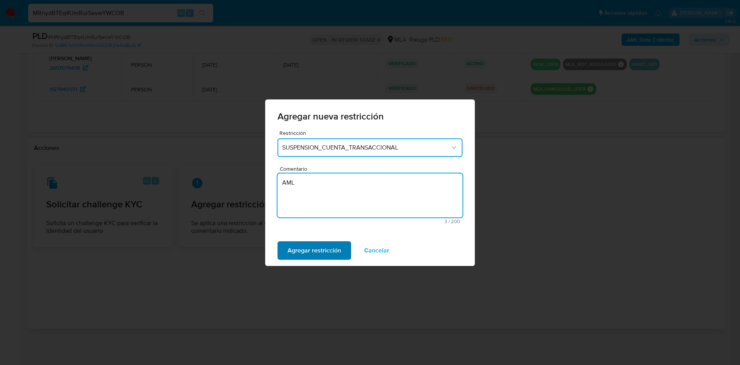
type textarea "AML"
click at [317, 253] on span "Agregar restricción" at bounding box center [314, 250] width 54 height 17
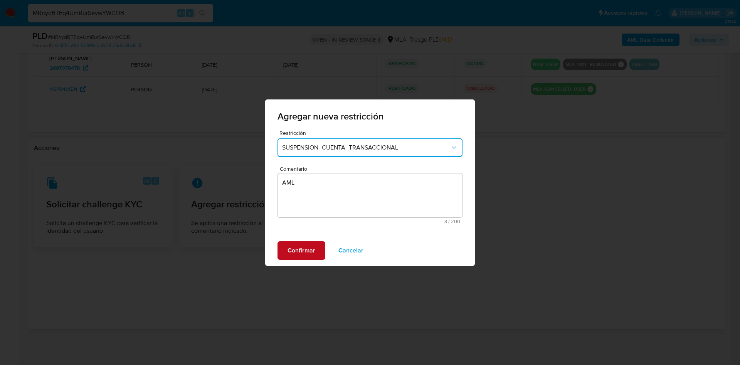
click at [317, 253] on button "Confirmar" at bounding box center [301, 250] width 48 height 18
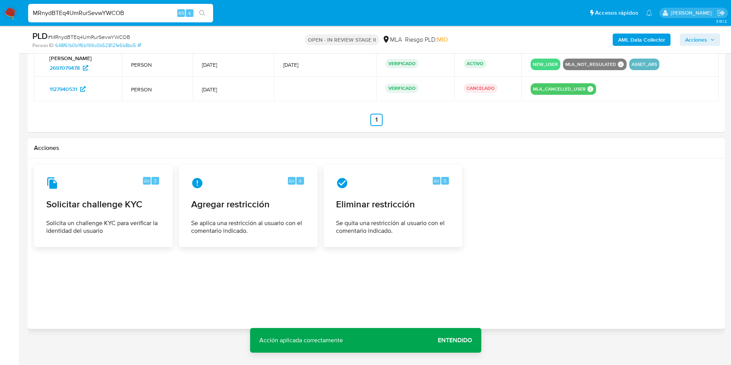
click at [704, 38] on span "Acciones" at bounding box center [696, 40] width 22 height 12
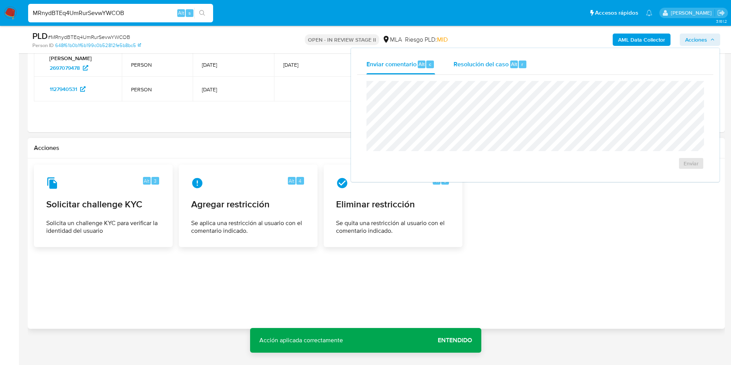
click at [491, 66] on span "Resolución del caso" at bounding box center [480, 63] width 55 height 9
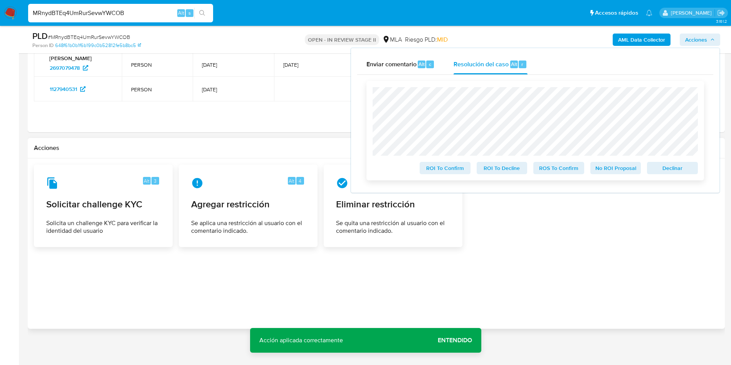
click at [556, 176] on div "ROI To Confirm ROI To Decline ROS To Confirm No ROI Proposal Declinar" at bounding box center [534, 130] width 337 height 99
click at [551, 166] on span "ROS To Confirm" at bounding box center [559, 168] width 40 height 11
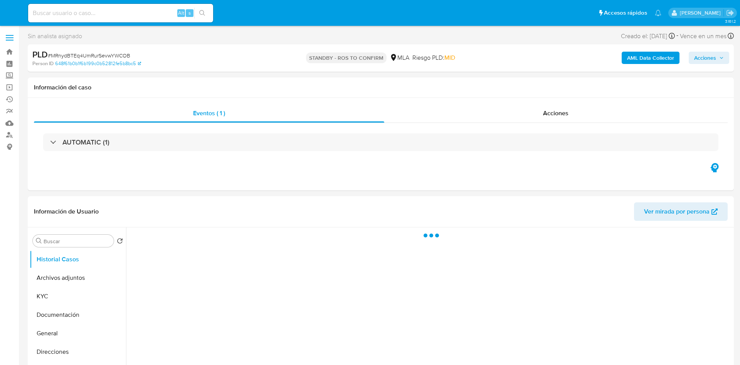
select select "10"
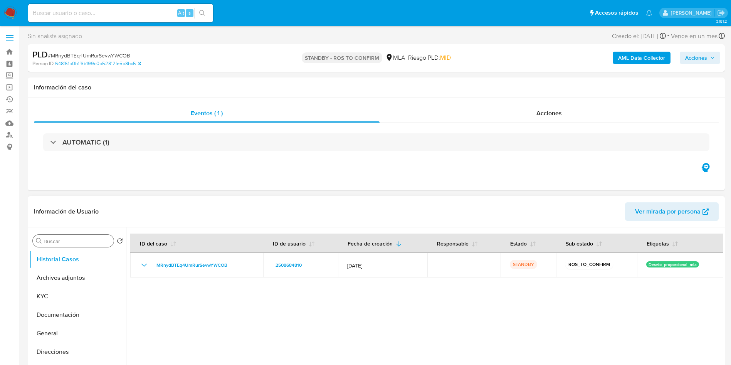
click at [99, 245] on div "Buscar" at bounding box center [73, 241] width 81 height 12
click at [96, 245] on div "Buscar" at bounding box center [73, 241] width 81 height 12
click at [92, 239] on input "Buscar" at bounding box center [77, 241] width 67 height 7
type input "RES"
click at [69, 274] on button "Restricciones Nuevo Mundo" at bounding box center [75, 278] width 90 height 18
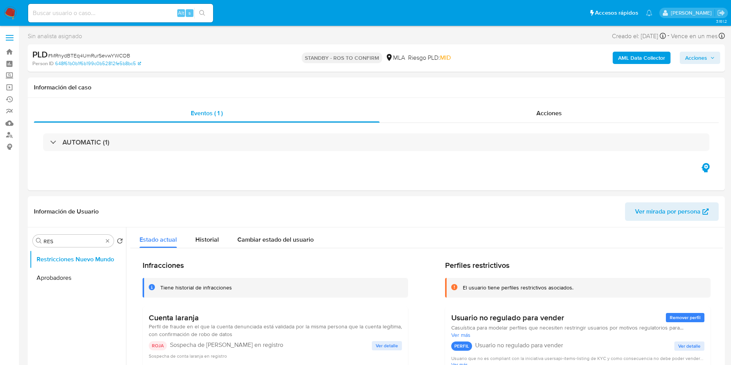
click at [131, 15] on input at bounding box center [120, 13] width 185 height 10
paste input "nrTejw56MGDwrQNZhtSkA96q"
type input "nrTejw56MGDwrQNZhtSkA96q"
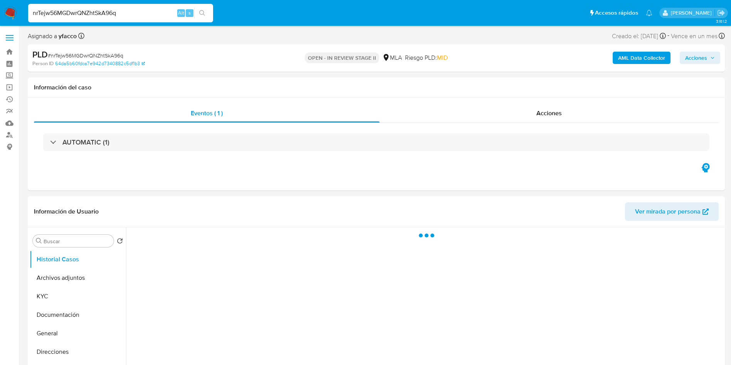
select select "10"
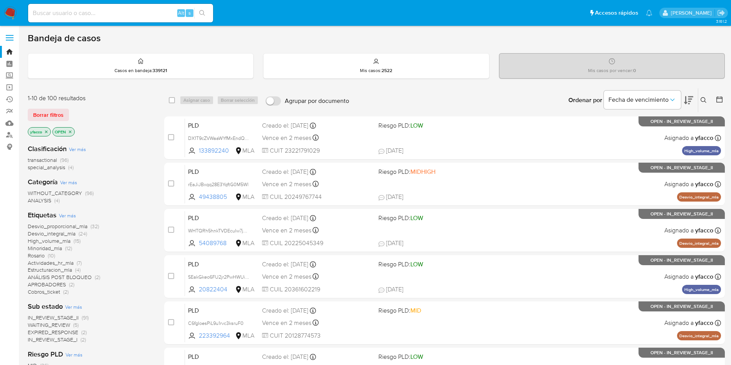
click at [47, 155] on div "Clasificación Ver más transactional (96) special_analysis (4)" at bounding box center [90, 157] width 124 height 27
click at [40, 160] on span "transactional" at bounding box center [42, 160] width 29 height 8
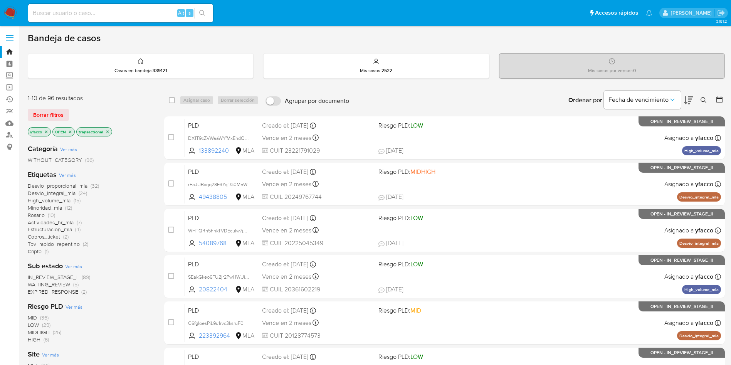
click at [47, 131] on icon "close-filter" at bounding box center [46, 131] width 3 height 3
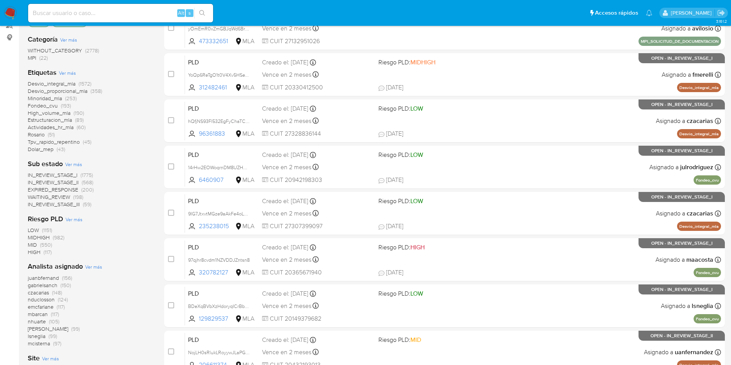
scroll to position [148, 0]
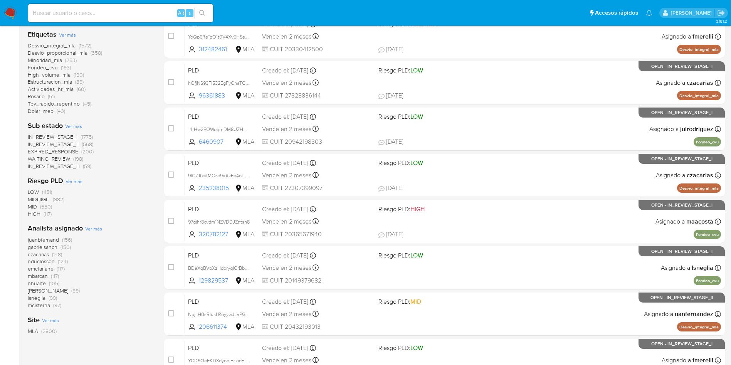
click at [98, 229] on span "Ver más" at bounding box center [93, 228] width 17 height 7
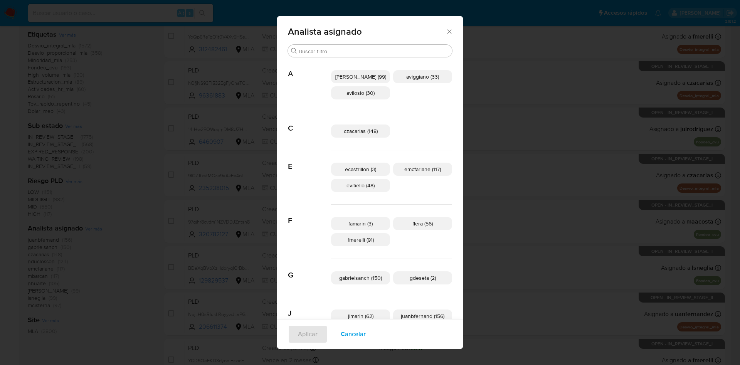
click at [356, 329] on span "Cancelar" at bounding box center [353, 334] width 25 height 17
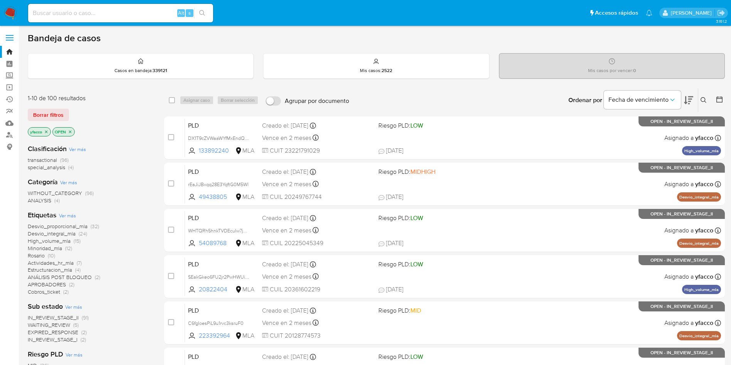
click at [129, 13] on input at bounding box center [120, 13] width 185 height 10
paste input "nrTejw56MGDwrQNZhtSkA96q"
type input "nrTejw56MGDwrQNZhtSkA96q"
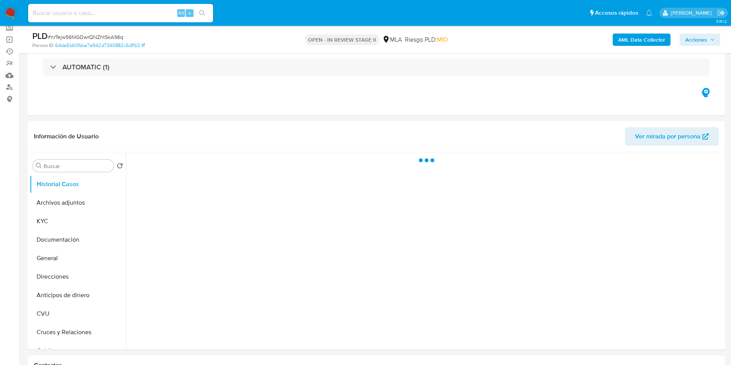
select select "10"
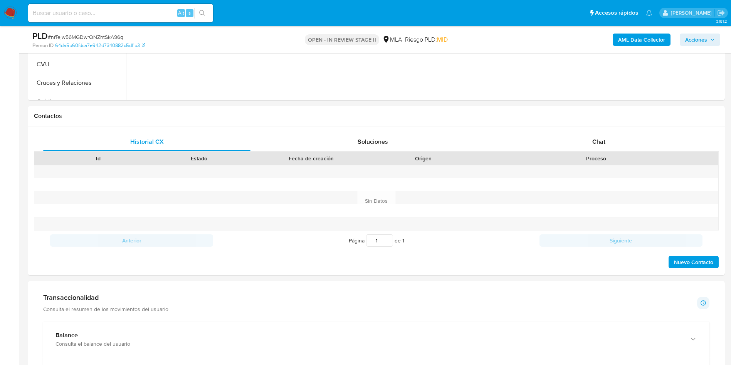
scroll to position [300, 0]
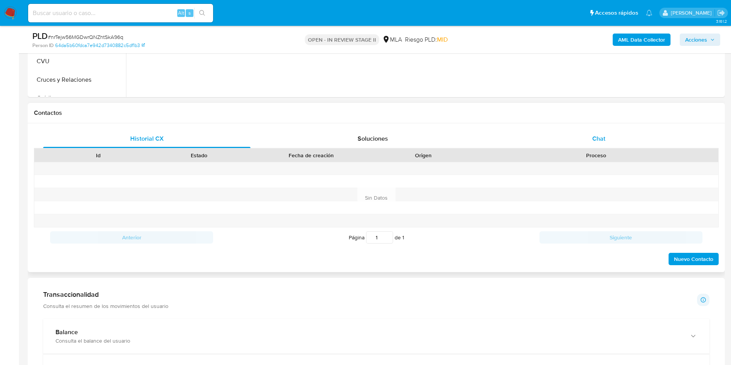
click at [578, 131] on div "Chat" at bounding box center [598, 138] width 207 height 18
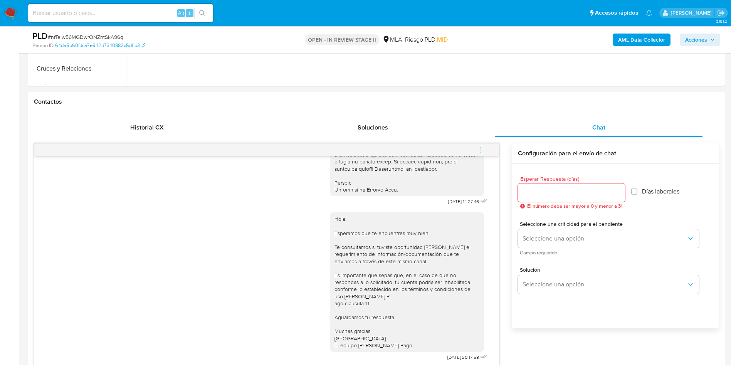
scroll to position [302, 0]
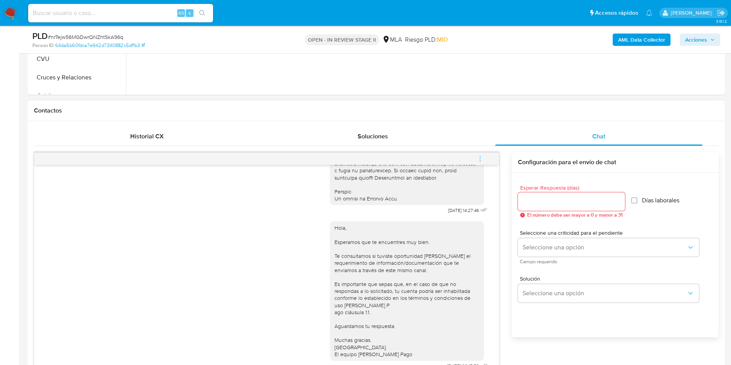
click at [482, 154] on span "menu-action" at bounding box center [480, 158] width 7 height 18
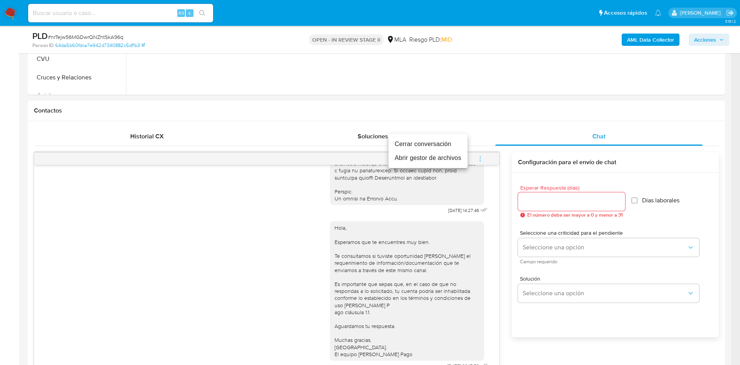
click at [415, 144] on li "Cerrar conversación" at bounding box center [427, 144] width 79 height 14
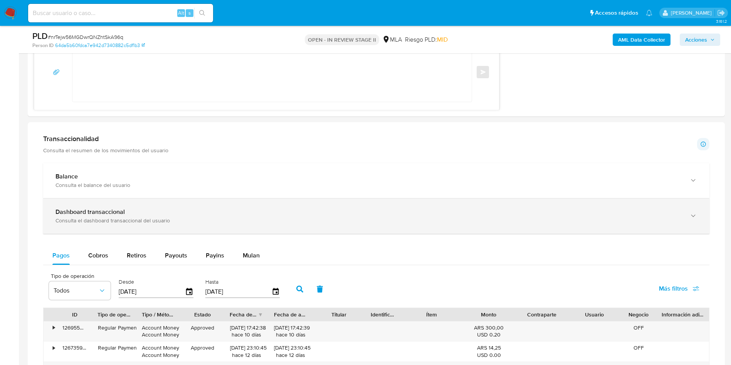
scroll to position [642, 0]
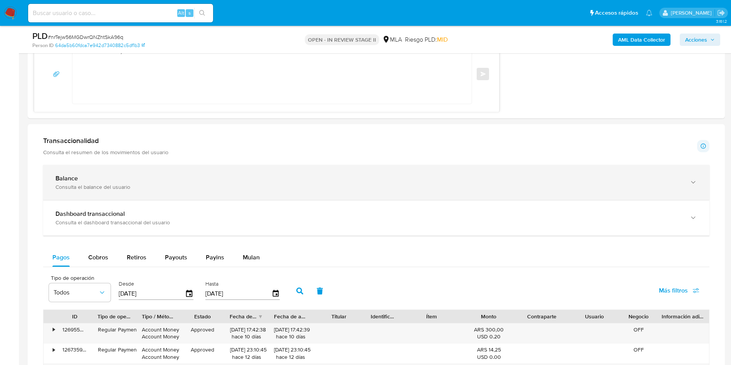
click at [575, 181] on div "Balance" at bounding box center [368, 179] width 626 height 8
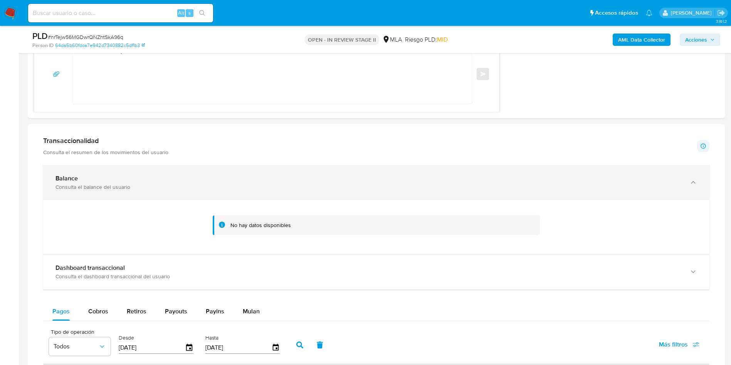
click at [575, 181] on div "Balance" at bounding box center [368, 179] width 626 height 8
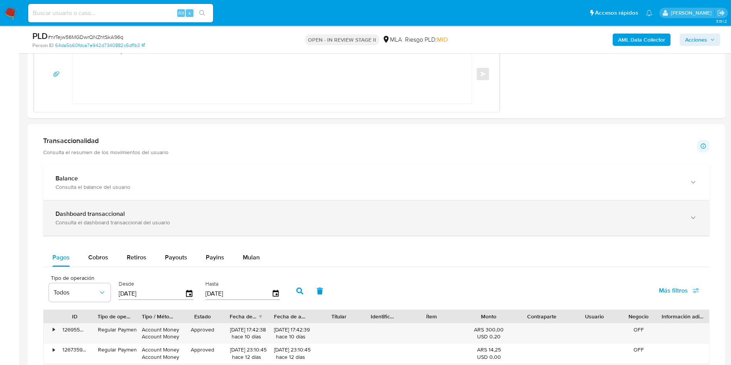
click at [497, 216] on div "Dashboard transaccional" at bounding box center [368, 214] width 626 height 8
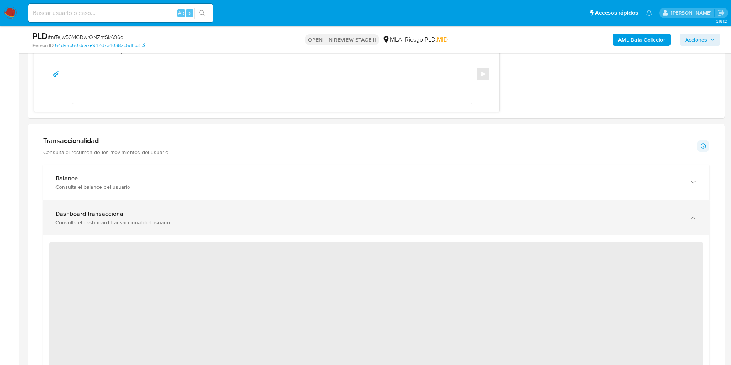
click at [497, 216] on div "Dashboard transaccional" at bounding box center [368, 214] width 626 height 8
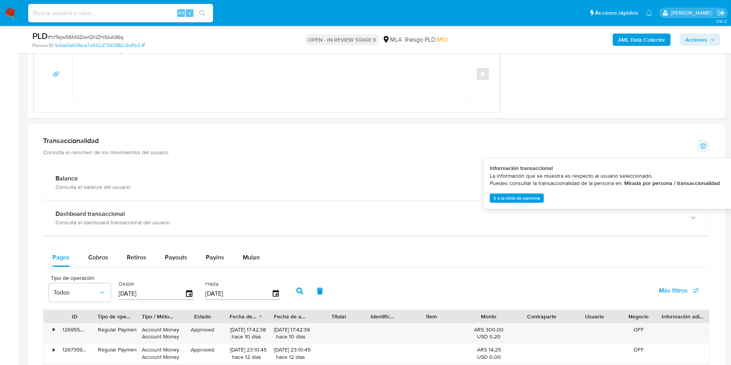
click at [700, 144] on icon at bounding box center [703, 146] width 6 height 6
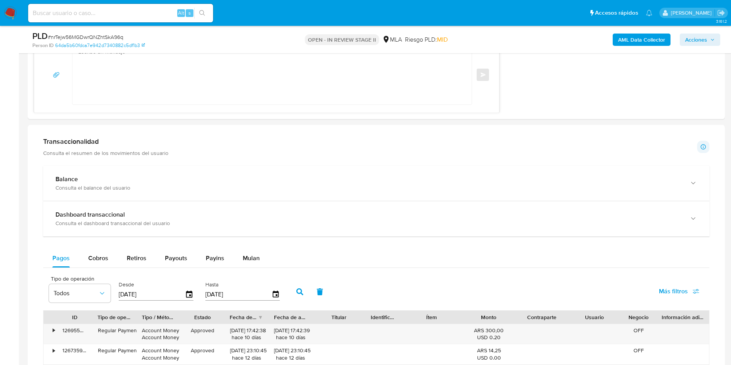
scroll to position [643, 0]
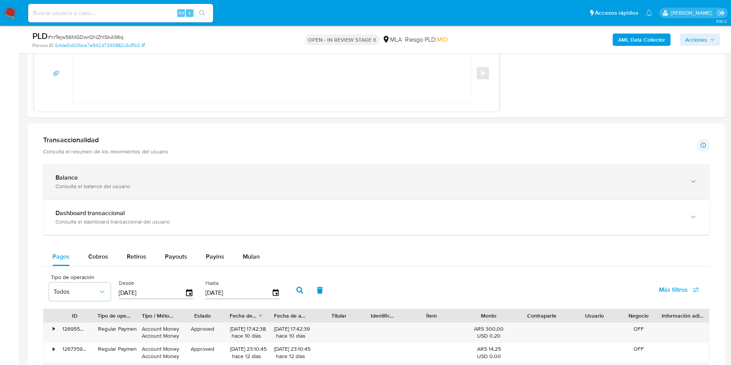
click at [172, 177] on div "Balance" at bounding box center [368, 178] width 626 height 8
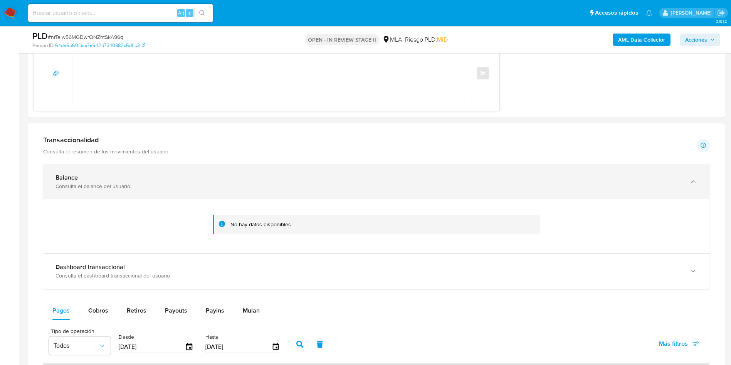
click at [172, 177] on div "Balance" at bounding box center [368, 178] width 626 height 8
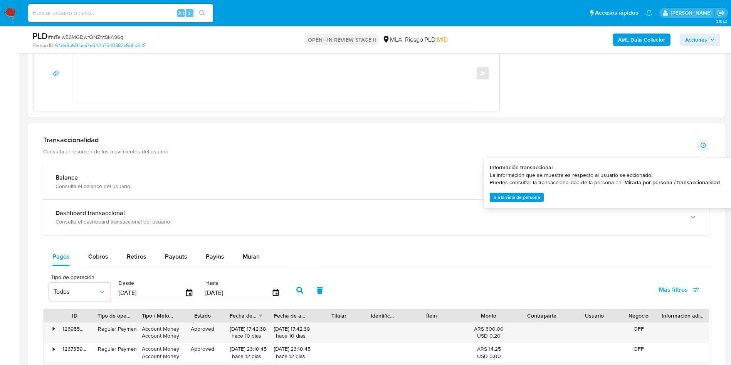
click at [702, 149] on p at bounding box center [703, 145] width 12 height 12
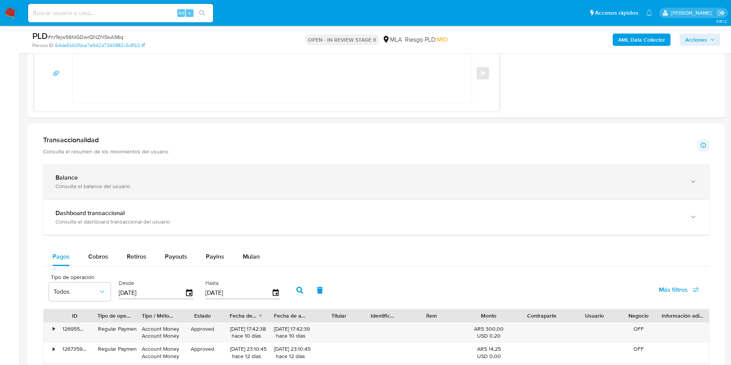
click at [700, 185] on div "Balance Consulta el balance del usuario" at bounding box center [376, 181] width 666 height 35
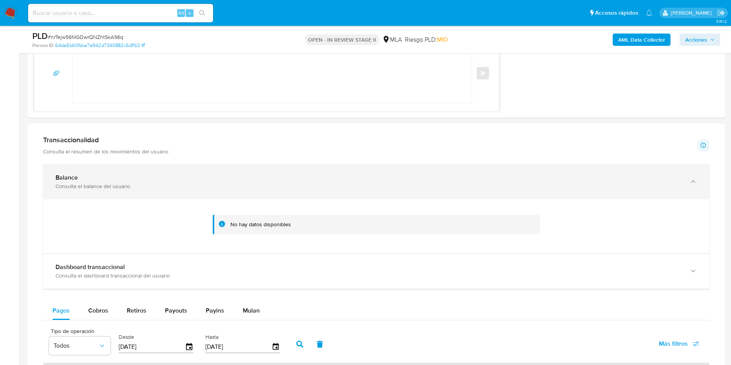
click at [700, 185] on div "Balance Consulta el balance del usuario" at bounding box center [376, 181] width 666 height 35
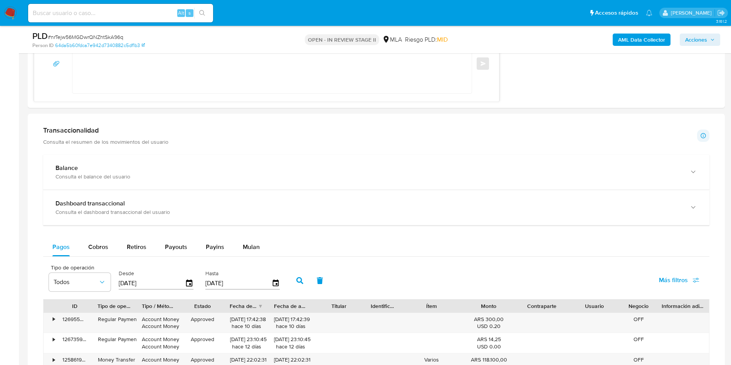
scroll to position [655, 0]
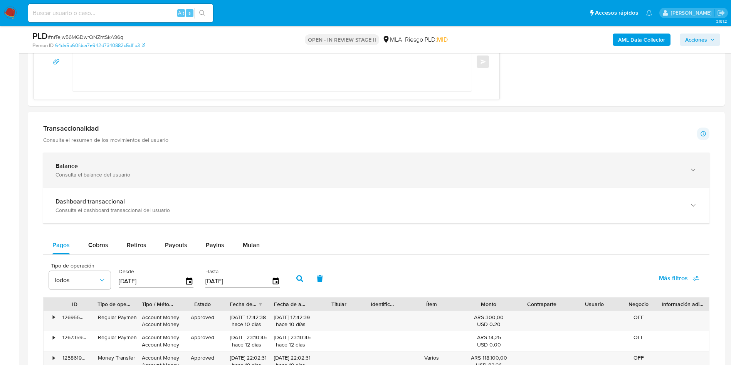
click at [159, 178] on div "Consulta el balance del usuario" at bounding box center [368, 174] width 626 height 7
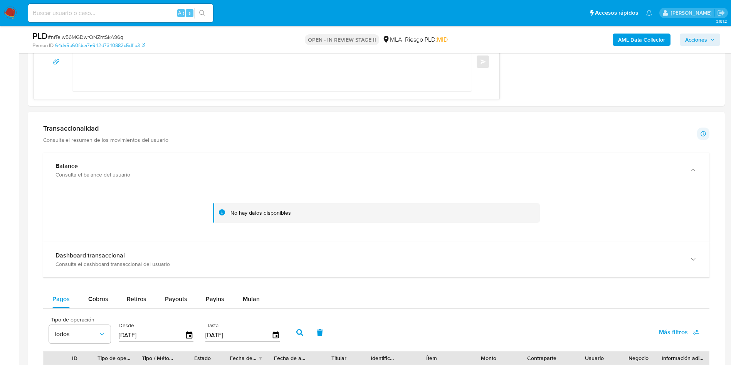
click at [146, 139] on p "Consulta el resumen de los movimientos del usuario" at bounding box center [105, 139] width 125 height 7
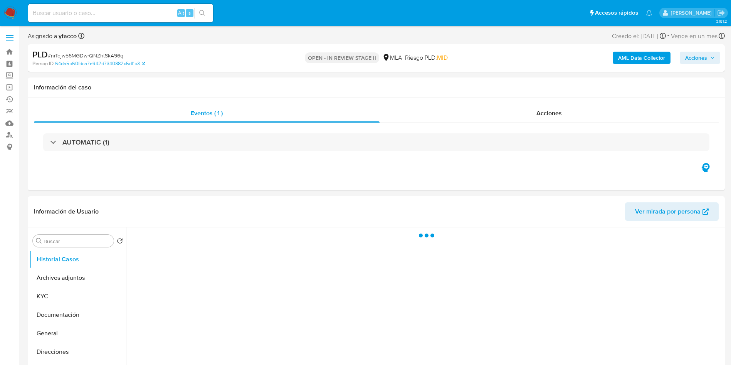
select select "10"
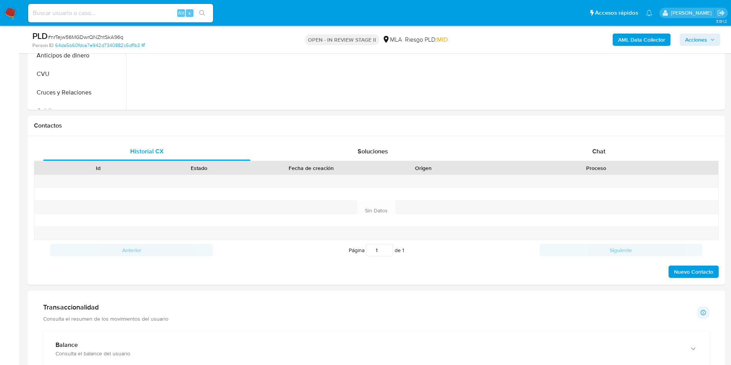
scroll to position [295, 0]
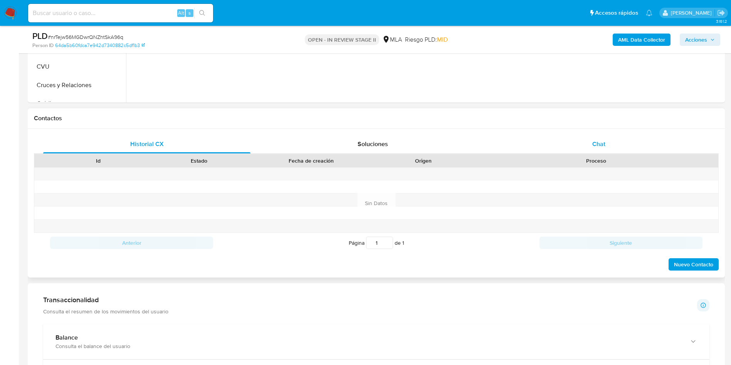
click at [598, 144] on span "Chat" at bounding box center [598, 143] width 13 height 9
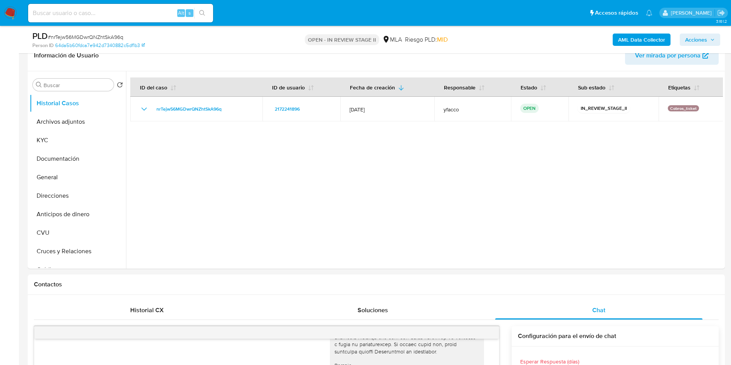
scroll to position [79, 0]
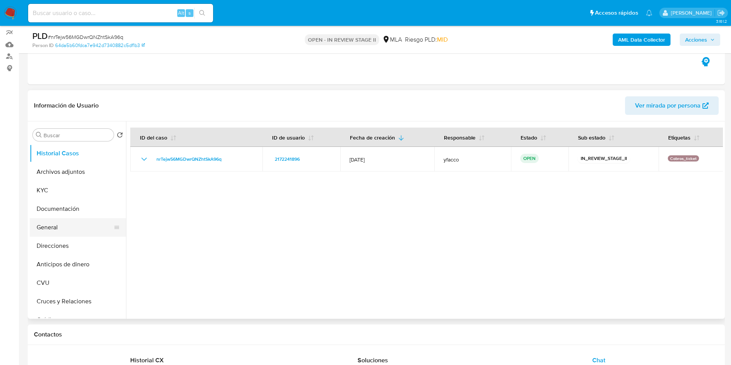
click at [64, 230] on button "General" at bounding box center [75, 227] width 90 height 18
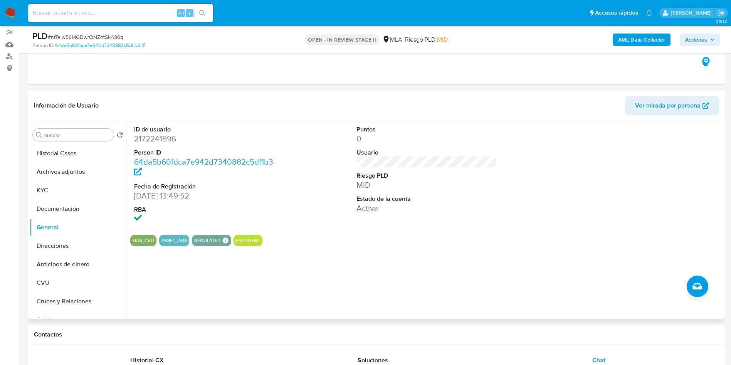
click at [153, 138] on dd "2172241896" at bounding box center [204, 138] width 141 height 11
click at [62, 165] on button "Archivos adjuntos" at bounding box center [75, 172] width 90 height 18
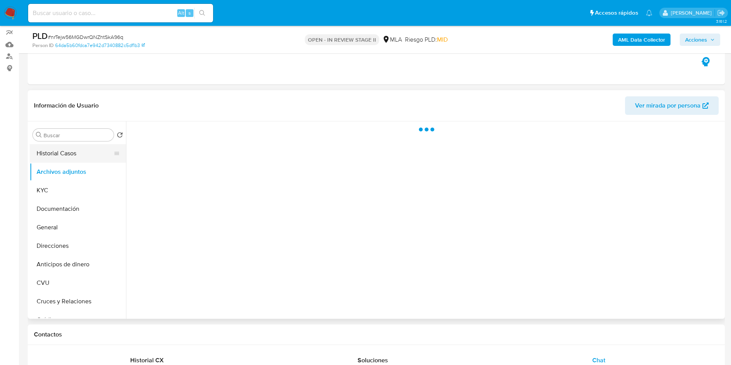
click at [73, 160] on button "Historial Casos" at bounding box center [75, 153] width 90 height 18
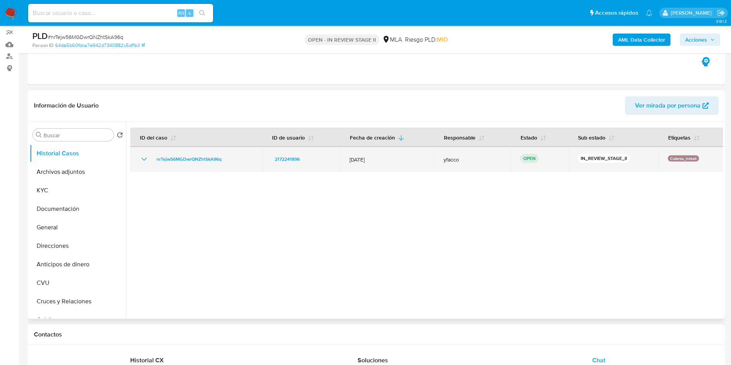
drag, startPoint x: 148, startPoint y: 160, endPoint x: 227, endPoint y: 158, distance: 78.6
click at [227, 158] on div "nrTejw56MGDwrQNZhtSkA96q" at bounding box center [196, 158] width 114 height 9
drag, startPoint x: 227, startPoint y: 158, endPoint x: 153, endPoint y: 158, distance: 74.0
click at [153, 158] on div "nrTejw56MGDwrQNZhtSkA96q" at bounding box center [196, 158] width 114 height 9
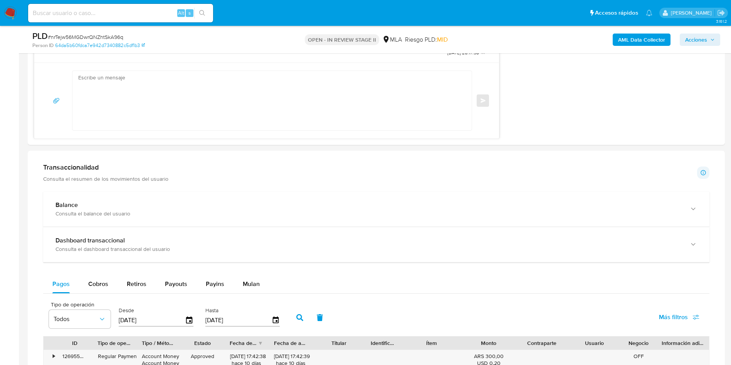
scroll to position [631, 0]
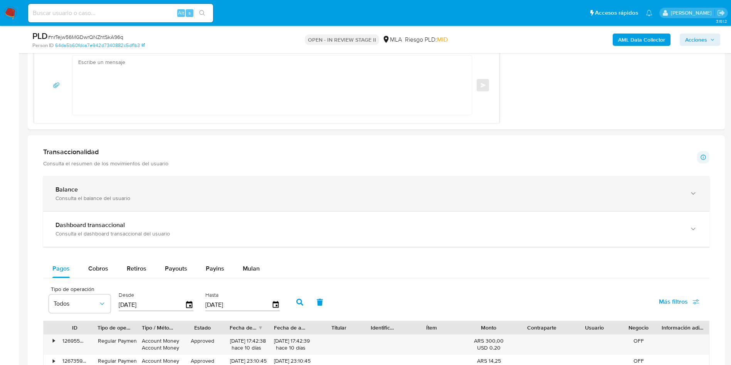
click at [120, 191] on div "Balance" at bounding box center [368, 190] width 626 height 8
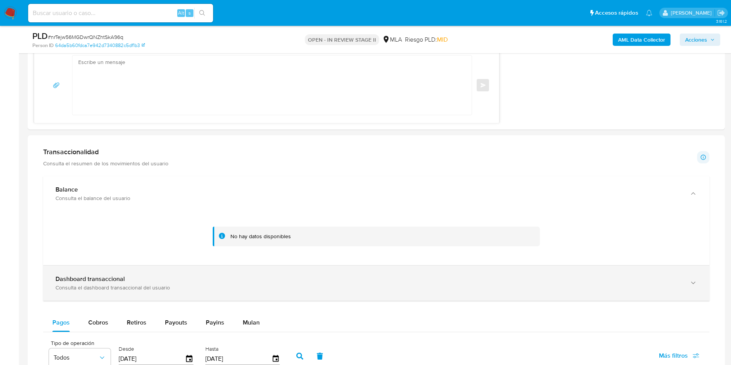
click at [123, 279] on b "Dashboard transaccional" at bounding box center [89, 278] width 69 height 9
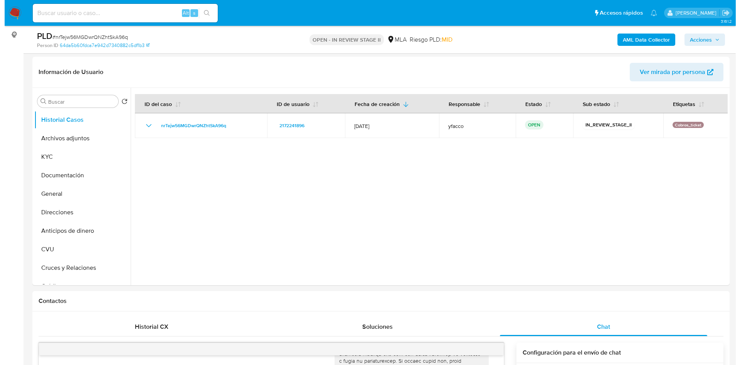
scroll to position [97, 0]
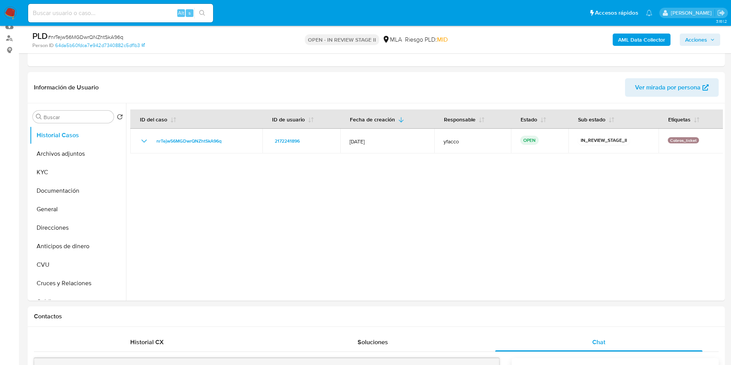
click at [646, 47] on div "AML Data Collector Acciones" at bounding box center [606, 39] width 227 height 18
click at [643, 41] on b "AML Data Collector" at bounding box center [641, 40] width 47 height 12
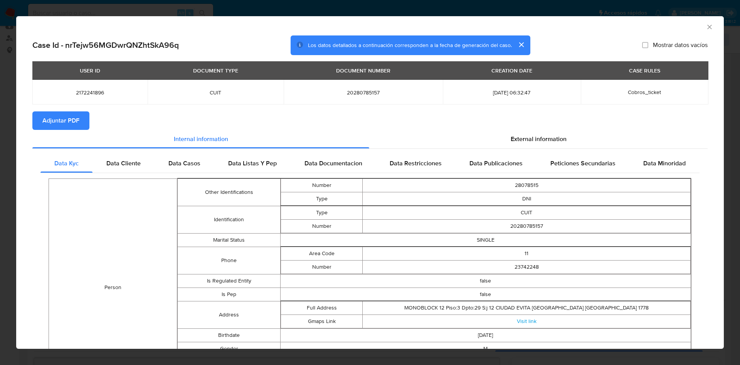
click at [64, 124] on span "Adjuntar PDF" at bounding box center [60, 120] width 37 height 17
click at [705, 29] on icon "Cerrar ventana" at bounding box center [709, 27] width 8 height 8
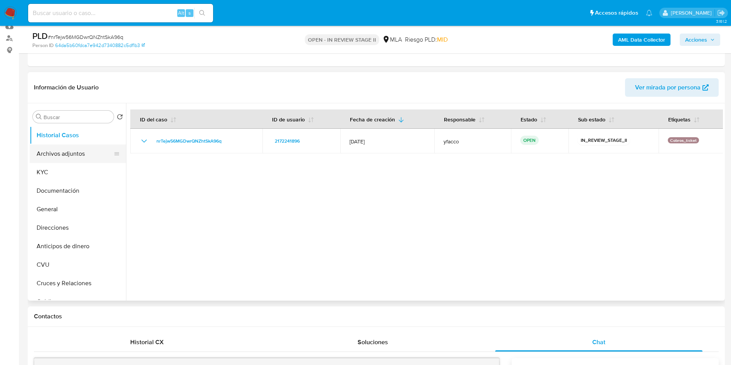
click at [82, 160] on button "Archivos adjuntos" at bounding box center [75, 153] width 90 height 18
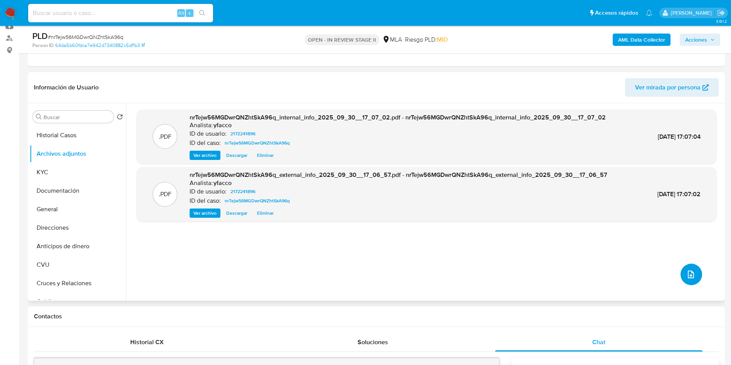
click at [682, 269] on button "upload-file" at bounding box center [691, 275] width 22 height 22
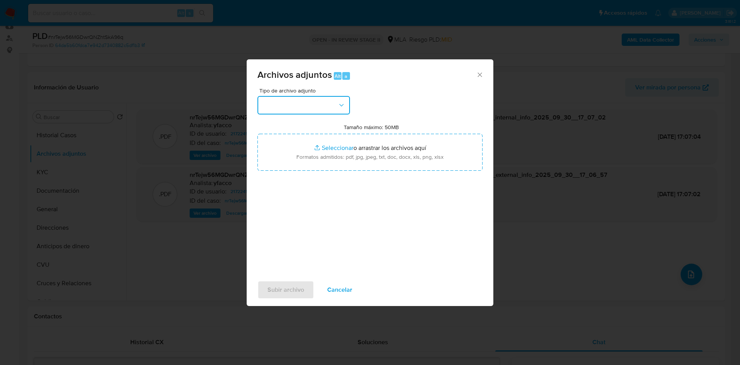
click at [326, 102] on button "button" at bounding box center [303, 105] width 92 height 18
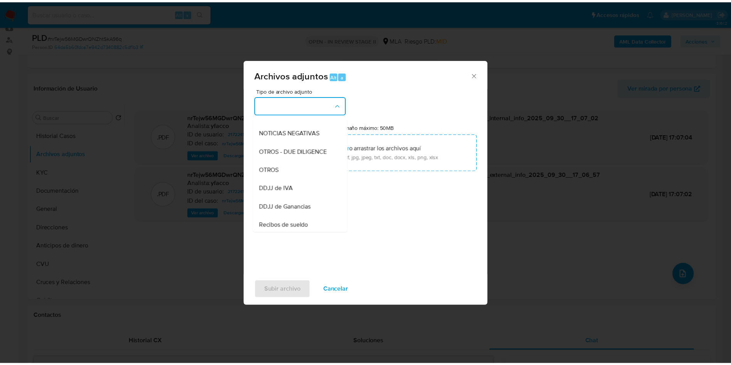
scroll to position [110, 0]
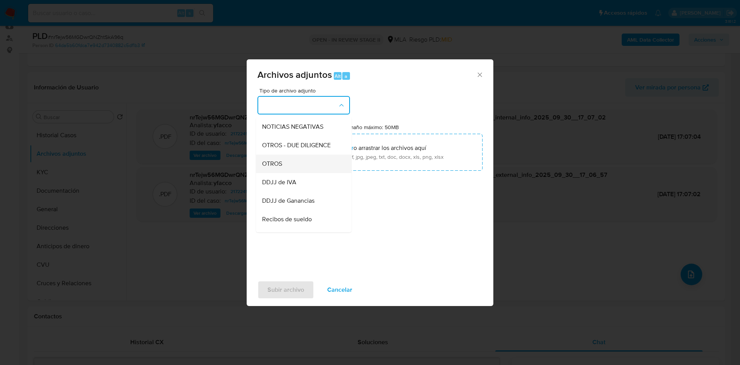
click at [274, 168] on span "OTROS" at bounding box center [272, 164] width 20 height 8
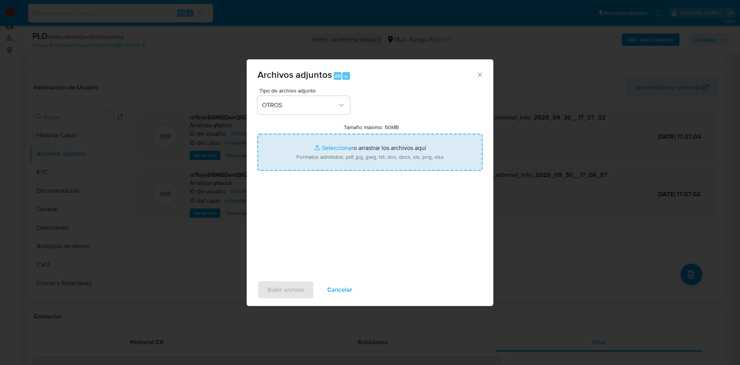
click at [334, 149] on input "Tamaño máximo: 50MB Seleccionar archivos" at bounding box center [369, 152] width 225 height 37
type input "C:\fakepath\Caselog nrTejw56MGDwrQNZhtSkA96q_2025_09_17_12_34_30.docx"
click at [330, 141] on input "Tamaño máximo: 50MB Seleccionar archivos" at bounding box center [369, 152] width 225 height 37
type input "C:\fakepath\Movimientos 2172241896.xlsx"
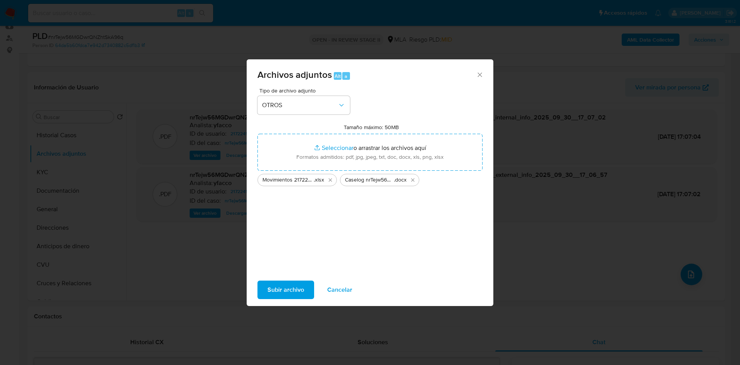
click at [282, 289] on span "Subir archivo" at bounding box center [285, 289] width 37 height 17
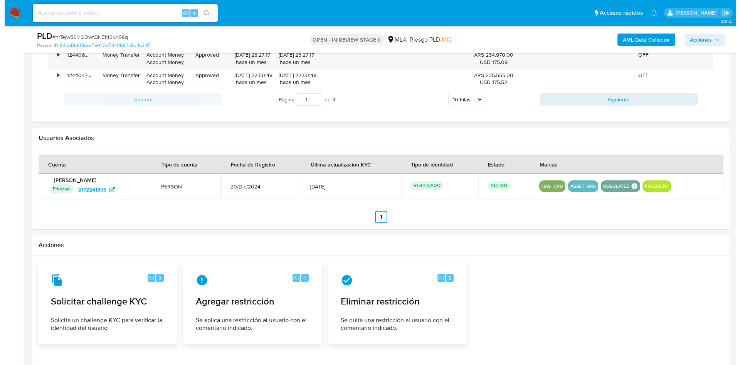
scroll to position [1566, 0]
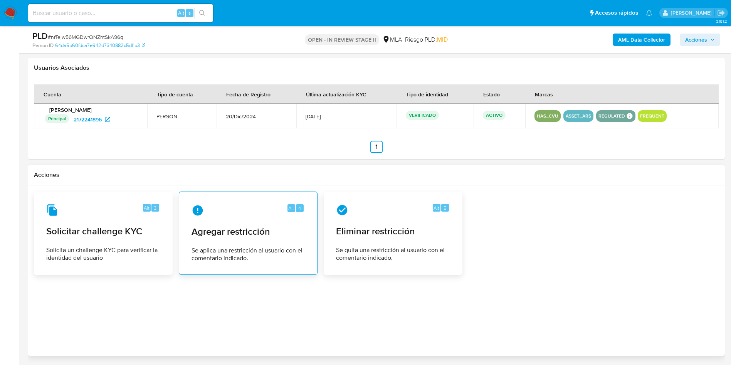
click at [284, 257] on span "Se aplica una restricción al usuario con el comentario indicado." at bounding box center [247, 254] width 113 height 15
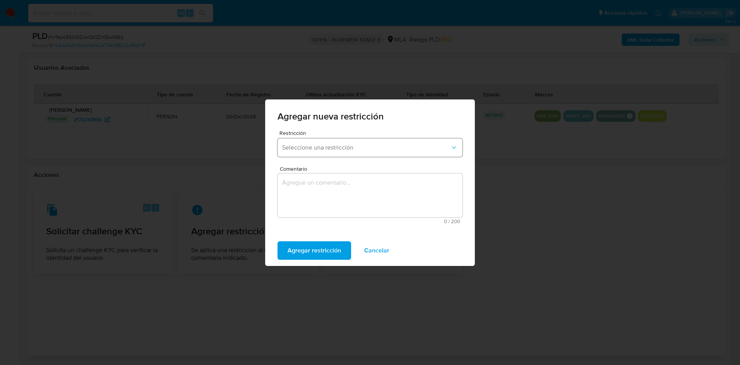
click at [330, 151] on button "Seleccione una restricción" at bounding box center [369, 147] width 185 height 18
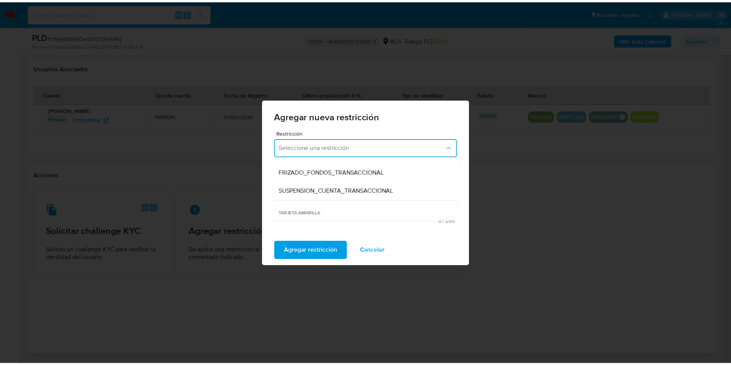
scroll to position [86, 0]
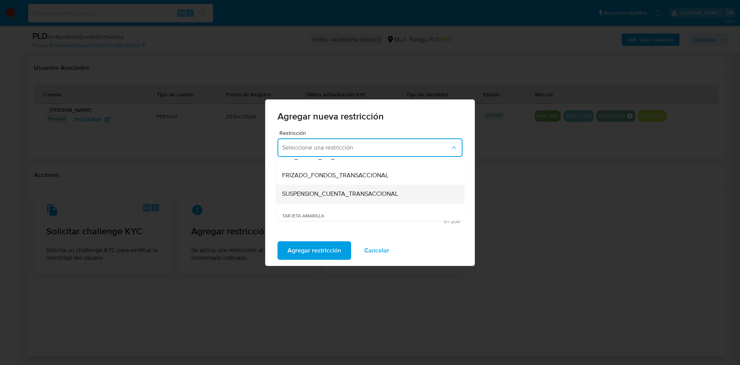
click at [386, 201] on div "SUSPENSION_CUENTA_TRANSACCIONAL" at bounding box center [367, 194] width 171 height 18
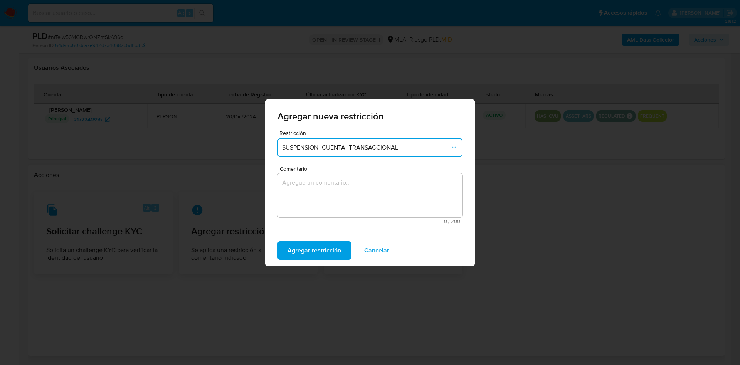
click at [373, 201] on textarea "Comentario" at bounding box center [369, 195] width 185 height 44
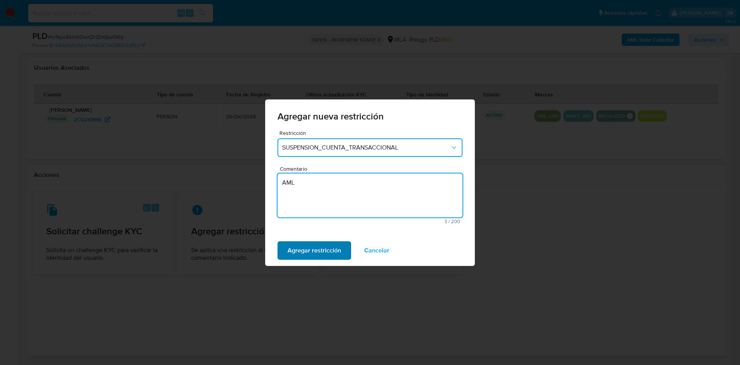
type textarea "AML"
click at [307, 247] on span "Agregar restricción" at bounding box center [314, 250] width 54 height 17
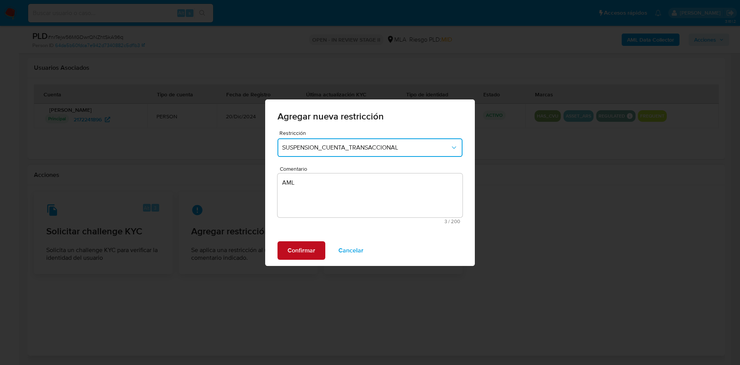
click at [307, 247] on span "Confirmar" at bounding box center [301, 250] width 28 height 17
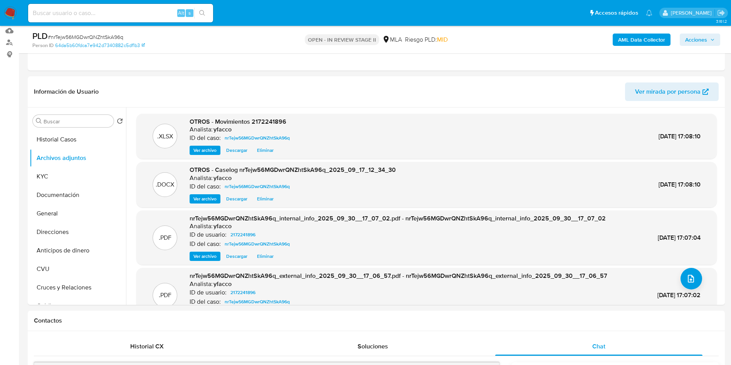
scroll to position [90, 0]
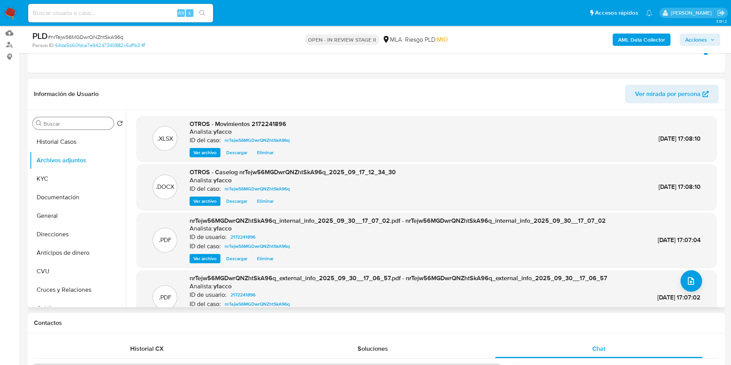
click at [55, 123] on input "Buscar" at bounding box center [77, 123] width 67 height 7
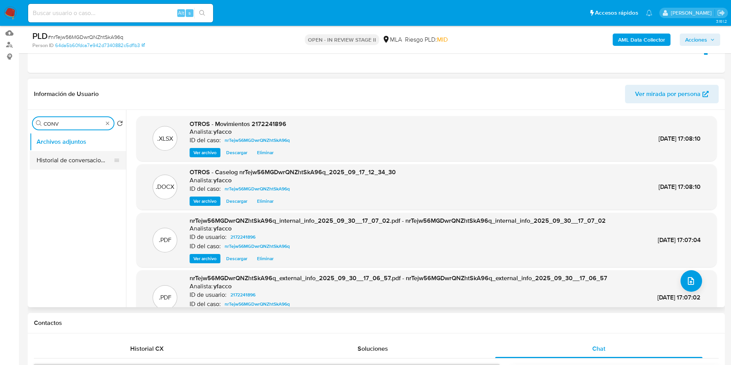
type input "CONV"
click at [75, 166] on button "Historial de conversaciones" at bounding box center [75, 160] width 90 height 18
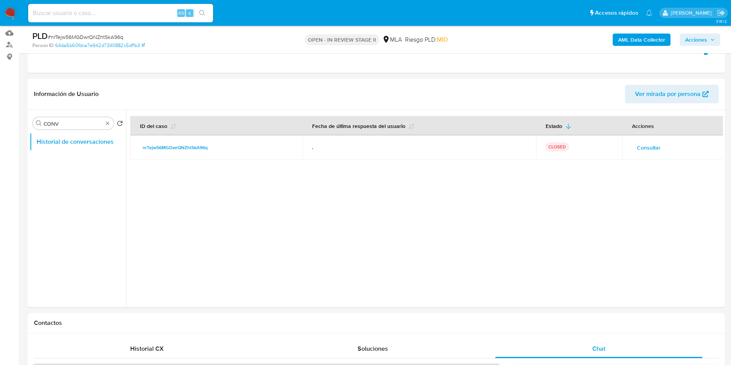
click at [689, 43] on span "Acciones" at bounding box center [696, 40] width 22 height 12
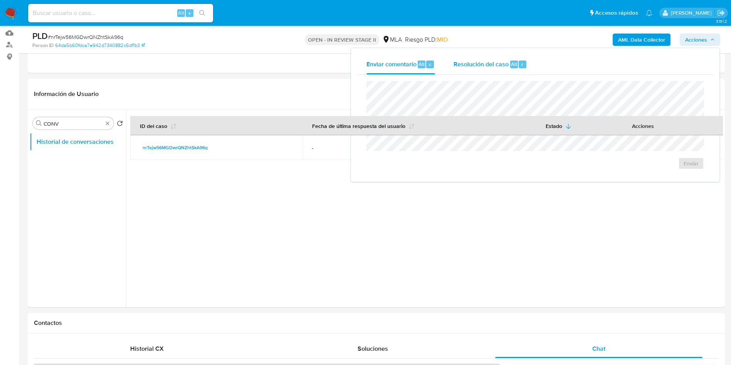
click at [512, 63] on span "Alt" at bounding box center [514, 63] width 6 height 7
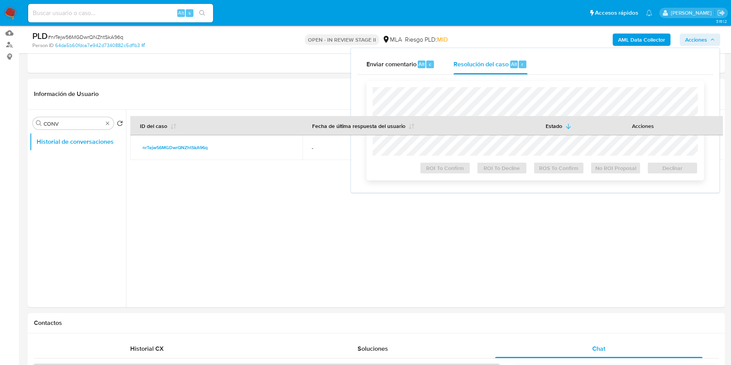
click at [496, 87] on div at bounding box center [535, 121] width 325 height 69
click at [551, 169] on span "ROS To Confirm" at bounding box center [559, 168] width 40 height 11
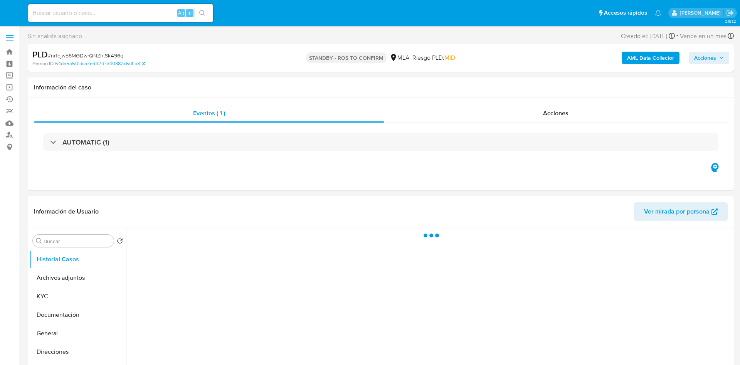
select select "10"
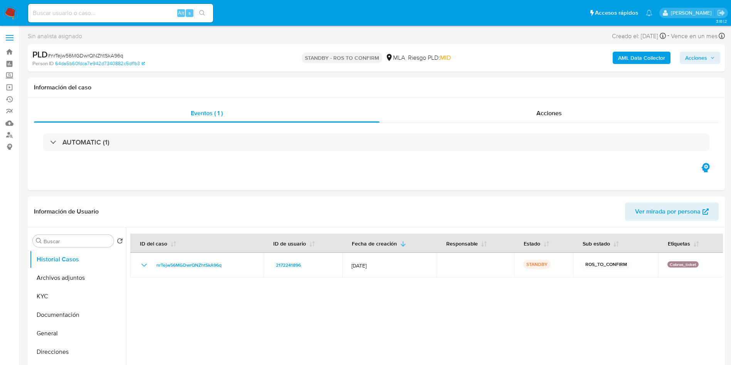
click at [144, 10] on input at bounding box center [120, 13] width 185 height 10
paste input "oDBA2IJSppqA4IMPl20m49mX"
type input "oDBA2IJSppqA4IMPl20m49mX"
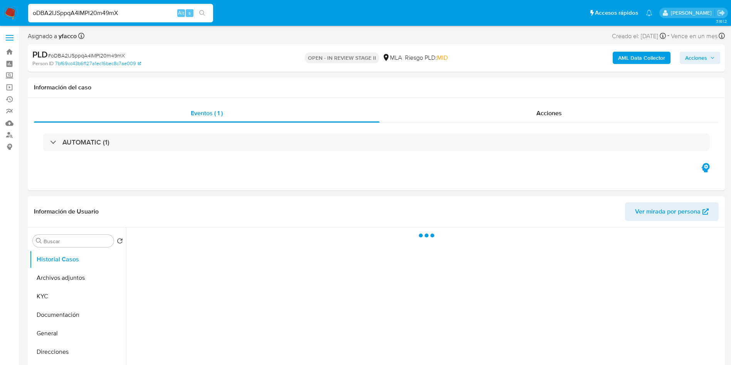
select select "10"
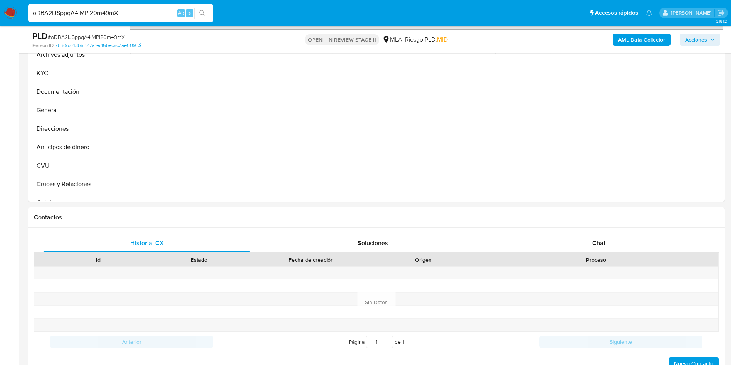
scroll to position [264, 0]
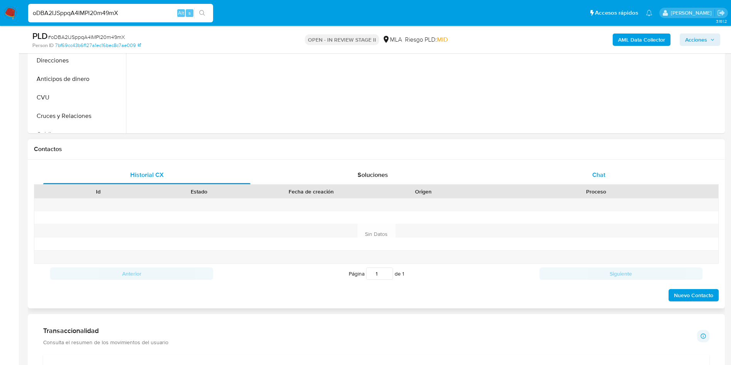
click at [598, 180] on div "Chat" at bounding box center [598, 175] width 207 height 18
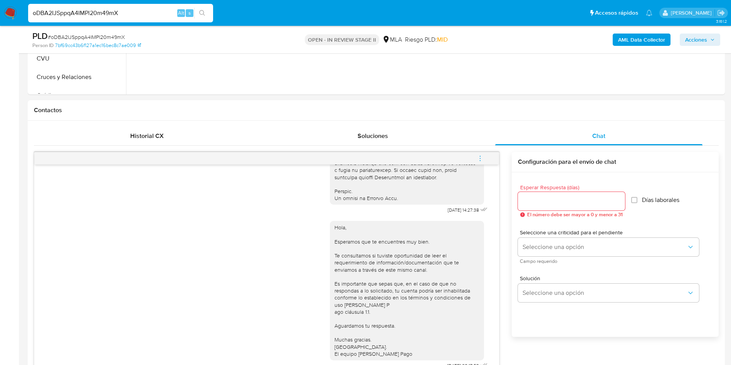
scroll to position [234, 0]
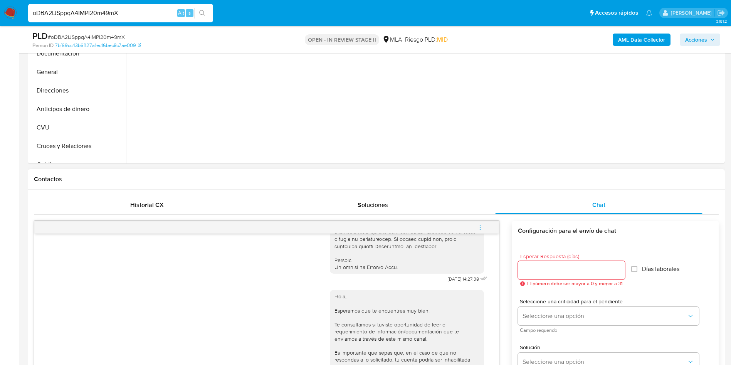
click at [479, 226] on icon "menu-action" at bounding box center [480, 227] width 7 height 7
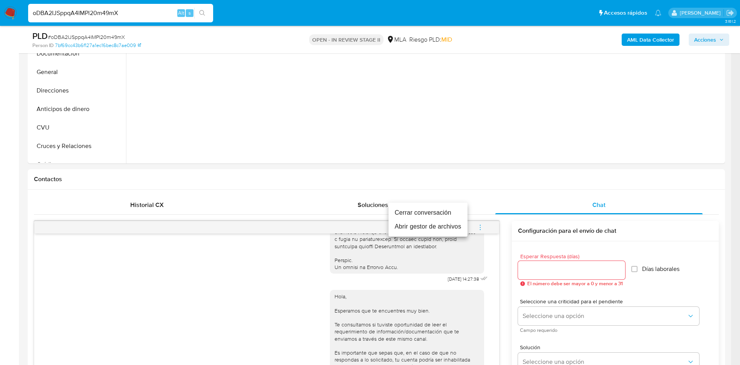
click at [409, 211] on li "Cerrar conversación" at bounding box center [427, 213] width 79 height 14
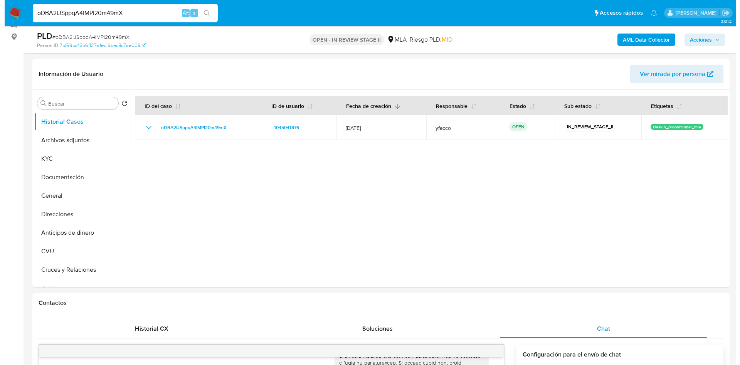
scroll to position [105, 0]
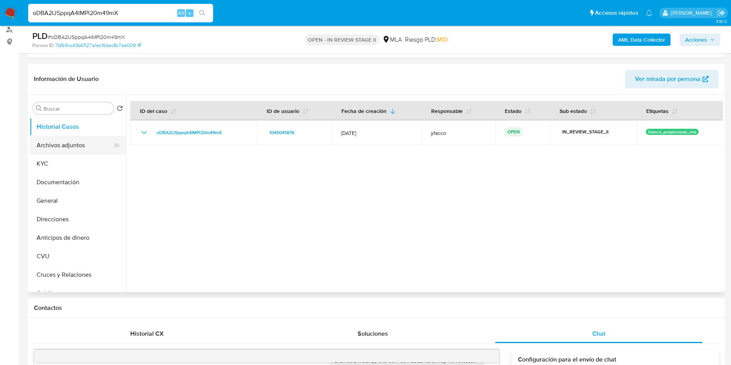
click at [75, 148] on button "Archivos adjuntos" at bounding box center [75, 145] width 90 height 18
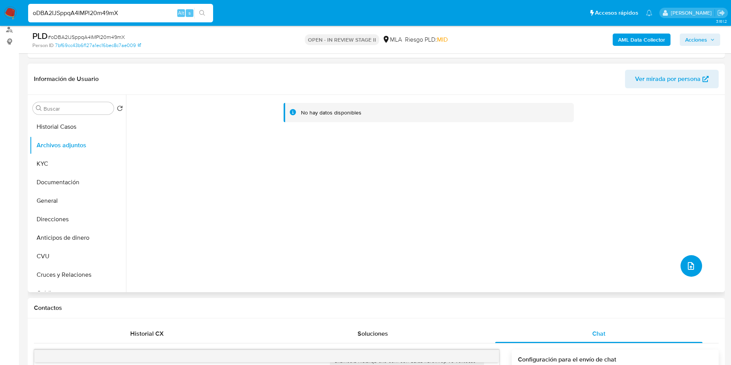
click at [680, 272] on button "upload-file" at bounding box center [691, 266] width 22 height 22
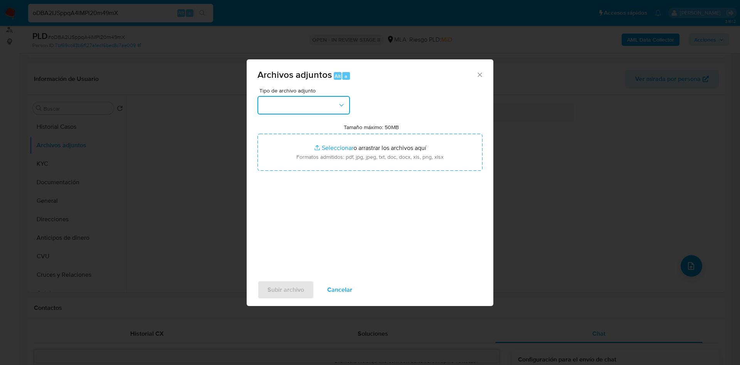
click at [332, 111] on button "button" at bounding box center [303, 105] width 92 height 18
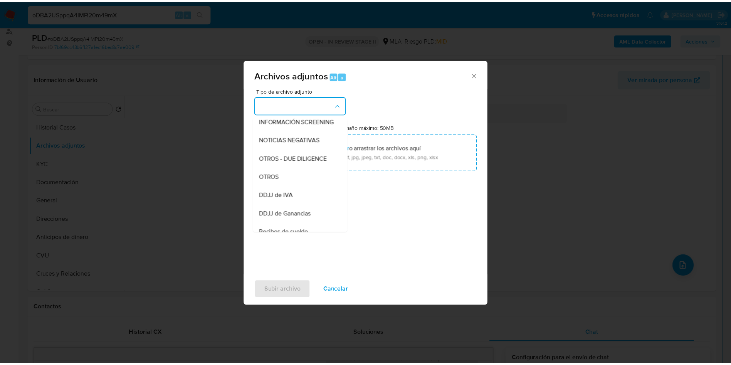
scroll to position [114, 0]
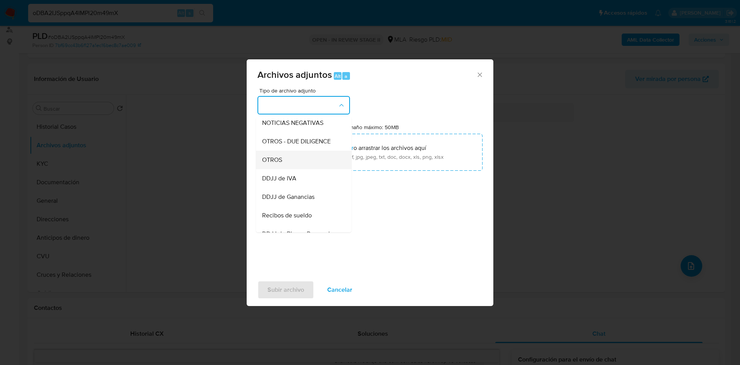
click at [295, 169] on div "OTROS" at bounding box center [301, 160] width 79 height 18
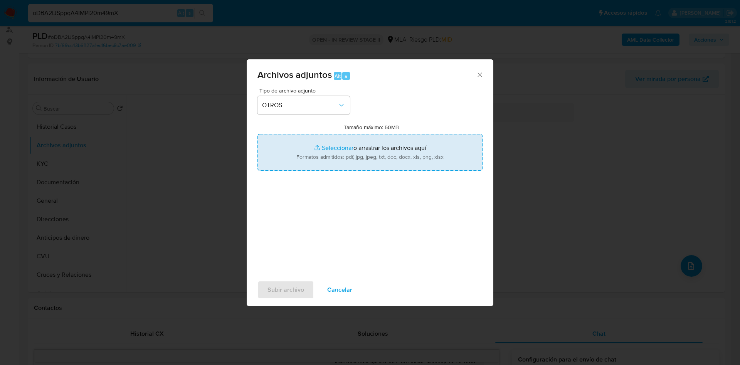
click at [338, 143] on input "Tamaño máximo: 50MB Seleccionar archivos" at bounding box center [369, 152] width 225 height 37
type input "C:\fakepath\Movimientos 1045041876.xlsx"
click at [336, 148] on input "Tamaño máximo: 50MB Seleccionar archivos" at bounding box center [369, 152] width 225 height 37
type input "C:\fakepath\Caselog oDBA2IJSppqA4IMPl20m49mX_2025_09_17_14_14_27.docx"
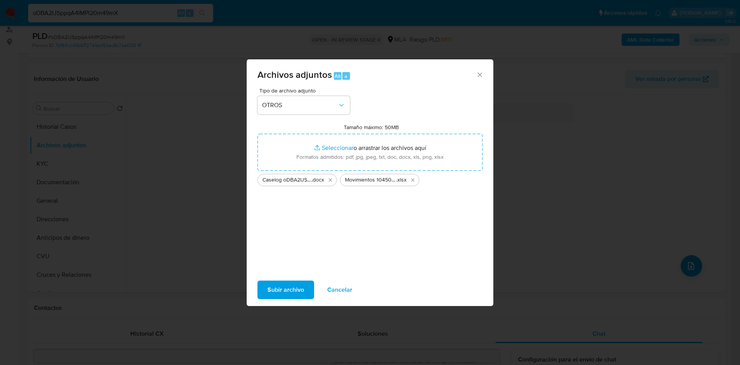
click at [283, 287] on span "Subir archivo" at bounding box center [285, 289] width 37 height 17
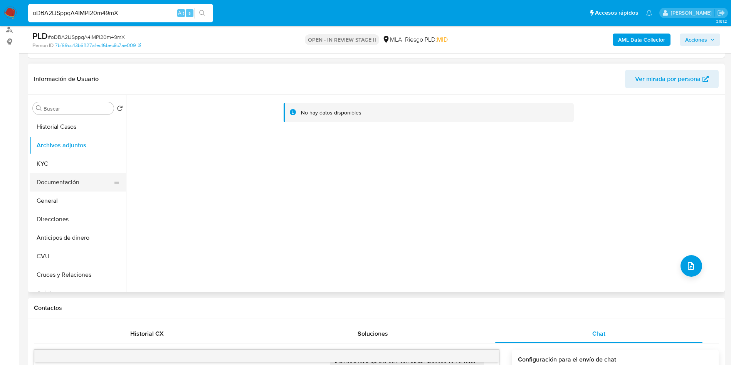
click at [58, 190] on button "Documentación" at bounding box center [75, 182] width 90 height 18
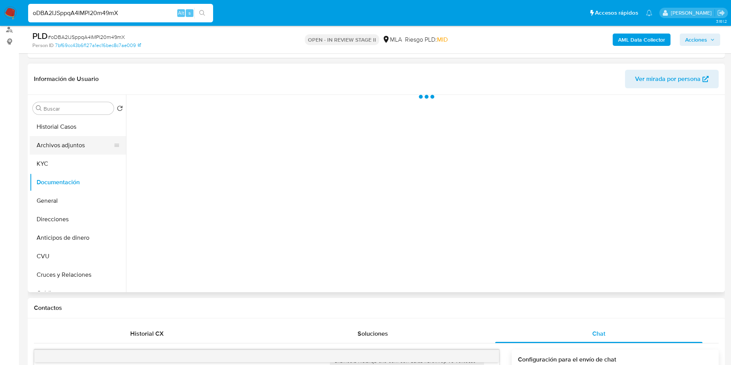
click at [72, 150] on button "Archivos adjuntos" at bounding box center [75, 145] width 90 height 18
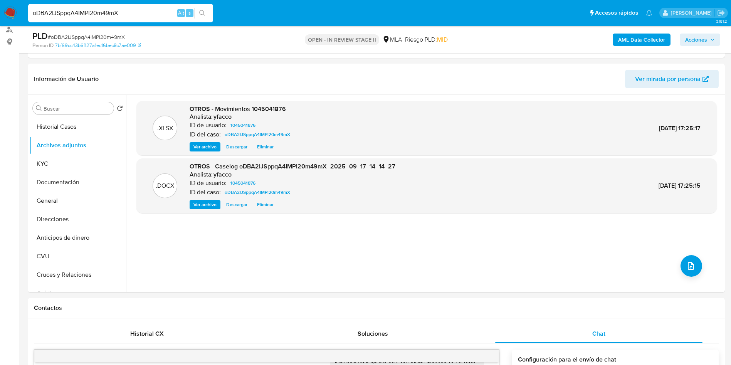
click at [632, 34] on b "AML Data Collector" at bounding box center [641, 40] width 47 height 12
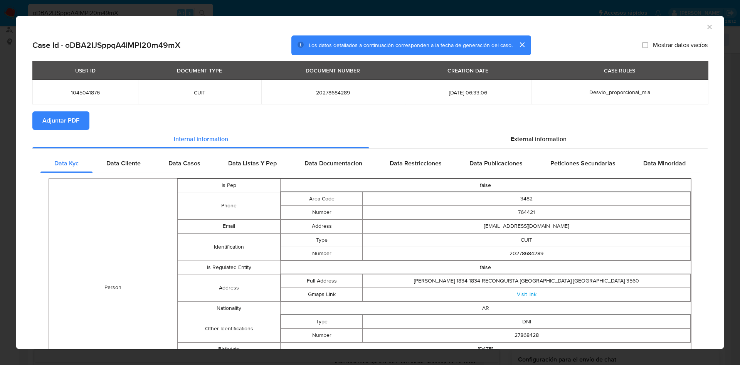
click at [68, 120] on span "Adjuntar PDF" at bounding box center [60, 120] width 37 height 17
click at [705, 26] on icon "Cerrar ventana" at bounding box center [709, 27] width 8 height 8
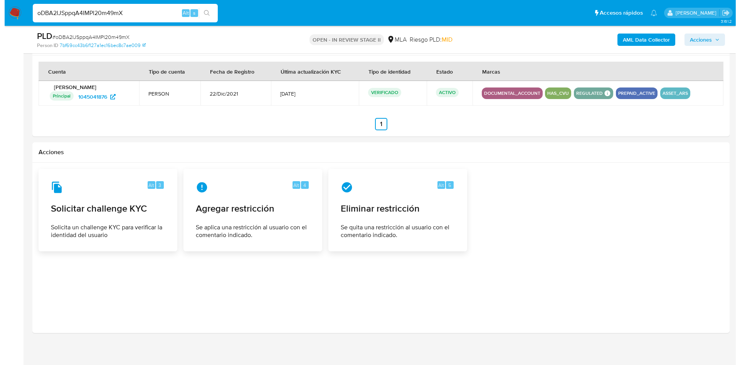
scroll to position [1178, 0]
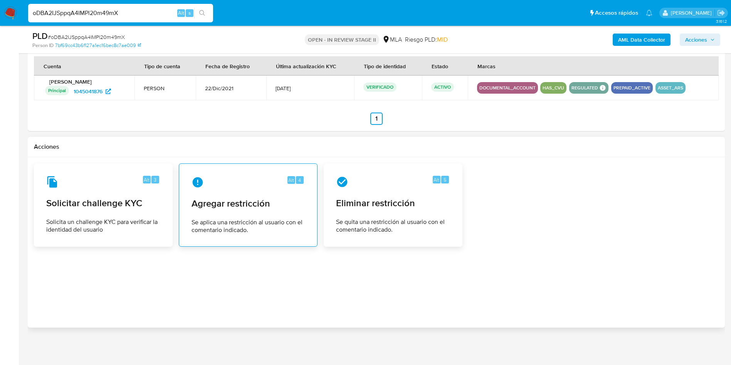
click at [282, 222] on span "Se aplica una restricción al usuario con el comentario indicado." at bounding box center [247, 225] width 113 height 15
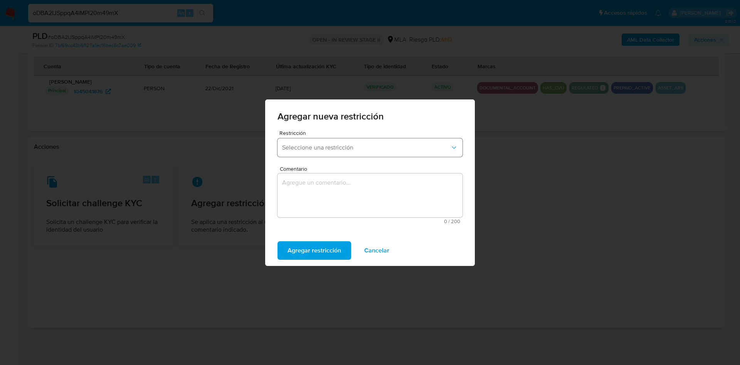
click at [336, 150] on span "Seleccione una restricción" at bounding box center [366, 148] width 168 height 8
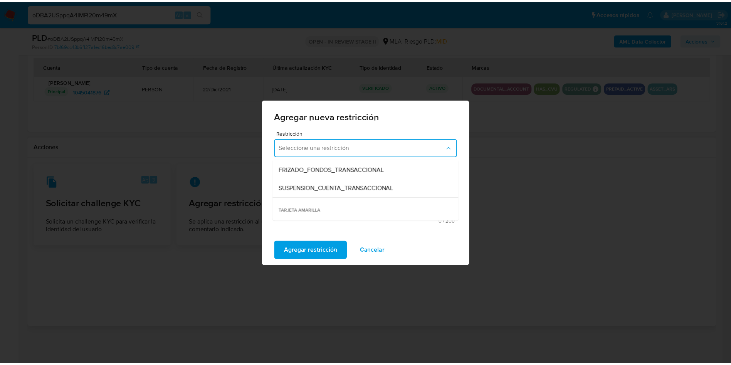
scroll to position [91, 0]
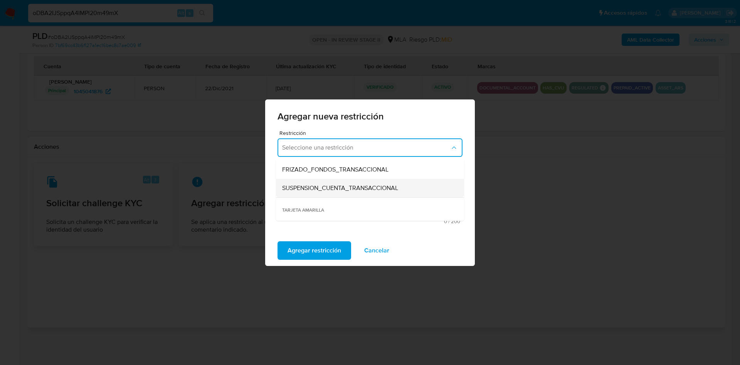
click at [388, 194] on div "SUSPENSION_CUENTA_TRANSACCIONAL" at bounding box center [367, 188] width 171 height 18
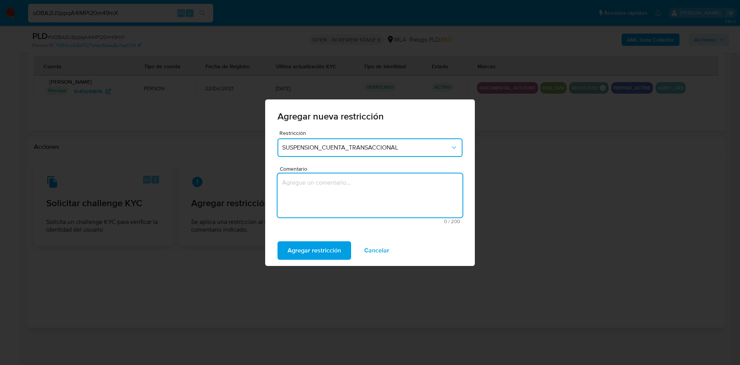
click at [388, 194] on textarea "Comentario" at bounding box center [369, 195] width 185 height 44
type textarea "AML"
click at [296, 249] on span "Agregar restricción" at bounding box center [314, 250] width 54 height 17
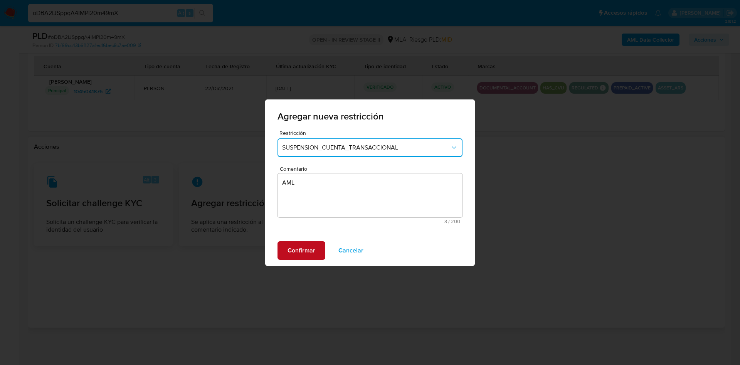
click at [296, 249] on span "Confirmar" at bounding box center [301, 250] width 28 height 17
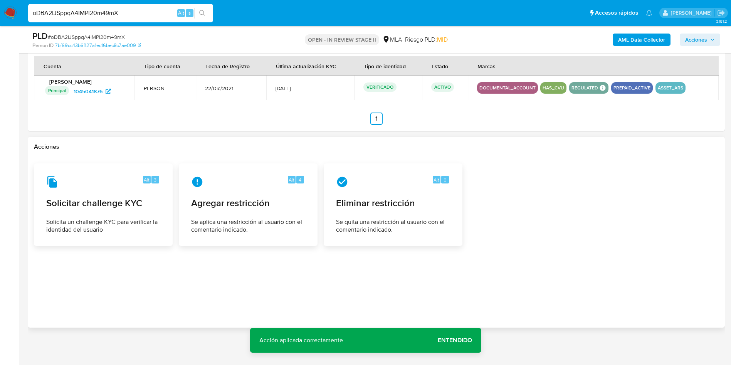
click at [714, 45] on button "Acciones" at bounding box center [700, 40] width 40 height 12
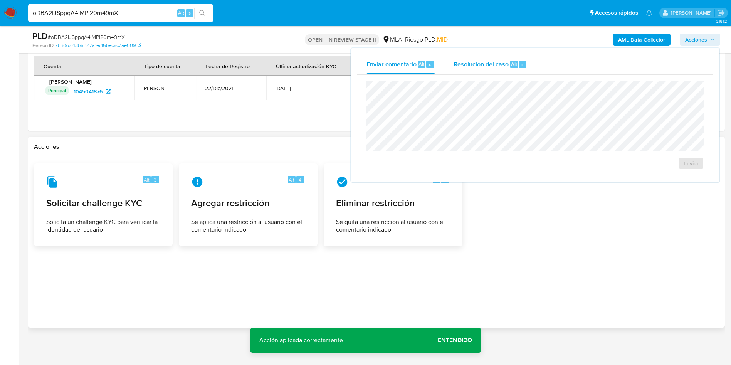
click at [511, 65] on span "Alt" at bounding box center [514, 63] width 6 height 7
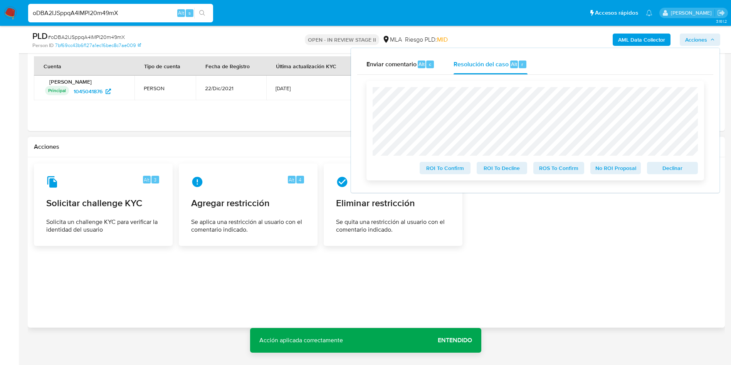
click at [557, 171] on span "ROS To Confirm" at bounding box center [559, 168] width 40 height 11
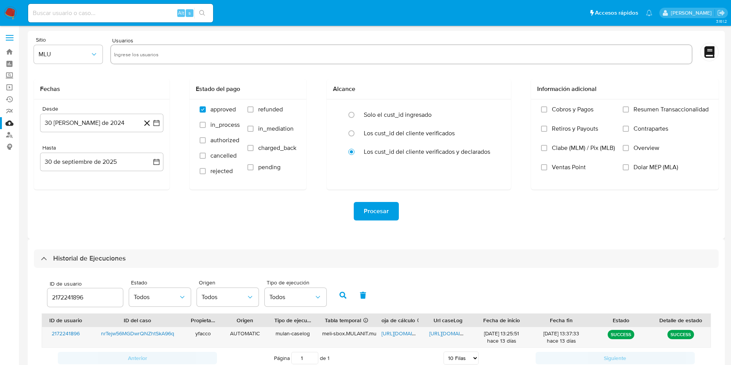
select select "10"
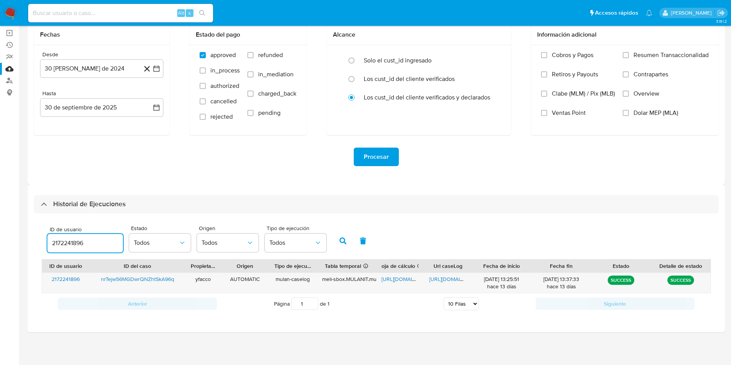
drag, startPoint x: 99, startPoint y: 244, endPoint x: 8, endPoint y: 223, distance: 93.1
click at [8, 223] on section "Bandeja Tablero Screening Búsqueda en Listas Watchlist Herramientas Operaciones…" at bounding box center [365, 155] width 731 height 419
type input "1045041876"
click at [345, 240] on icon "button" at bounding box center [342, 240] width 7 height 7
click at [395, 275] on span "[URL][DOMAIN_NAME]" at bounding box center [407, 279] width 53 height 8
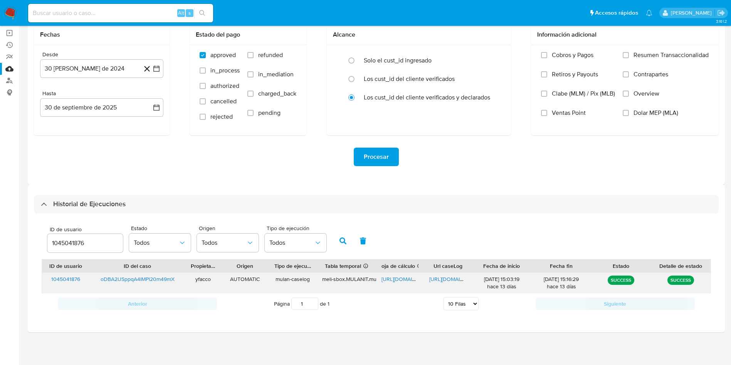
click at [445, 275] on span "[URL][DOMAIN_NAME]" at bounding box center [455, 279] width 53 height 8
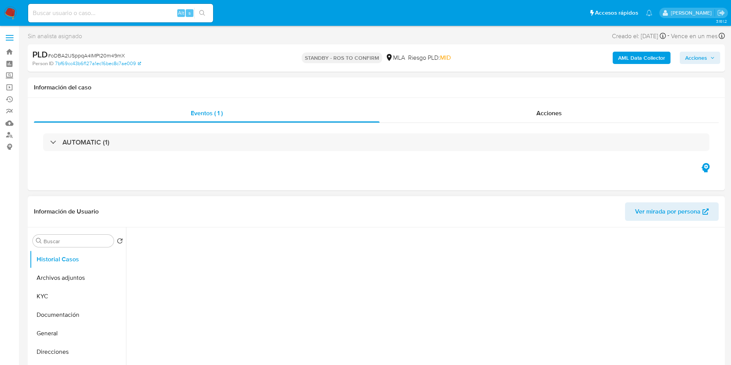
select select "10"
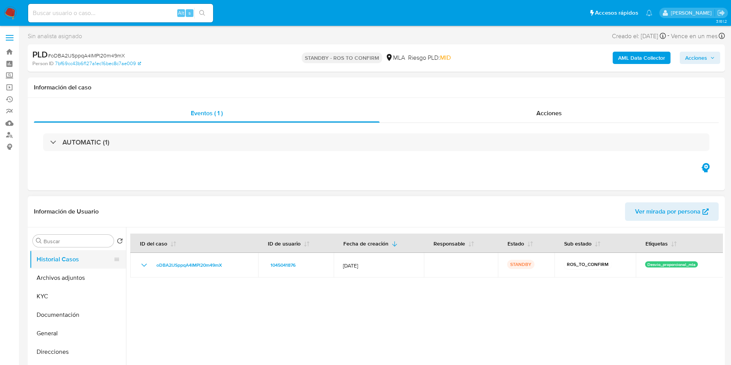
click at [61, 266] on button "Historial Casos" at bounding box center [75, 259] width 90 height 18
click at [56, 274] on button "Archivos adjuntos" at bounding box center [75, 278] width 90 height 18
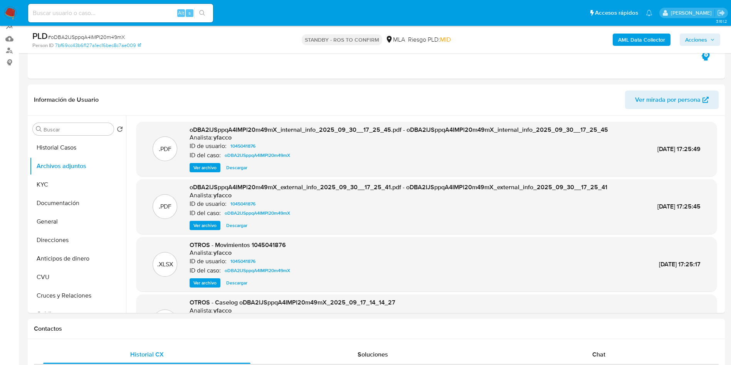
scroll to position [77, 0]
